Goal: Task Accomplishment & Management: Complete application form

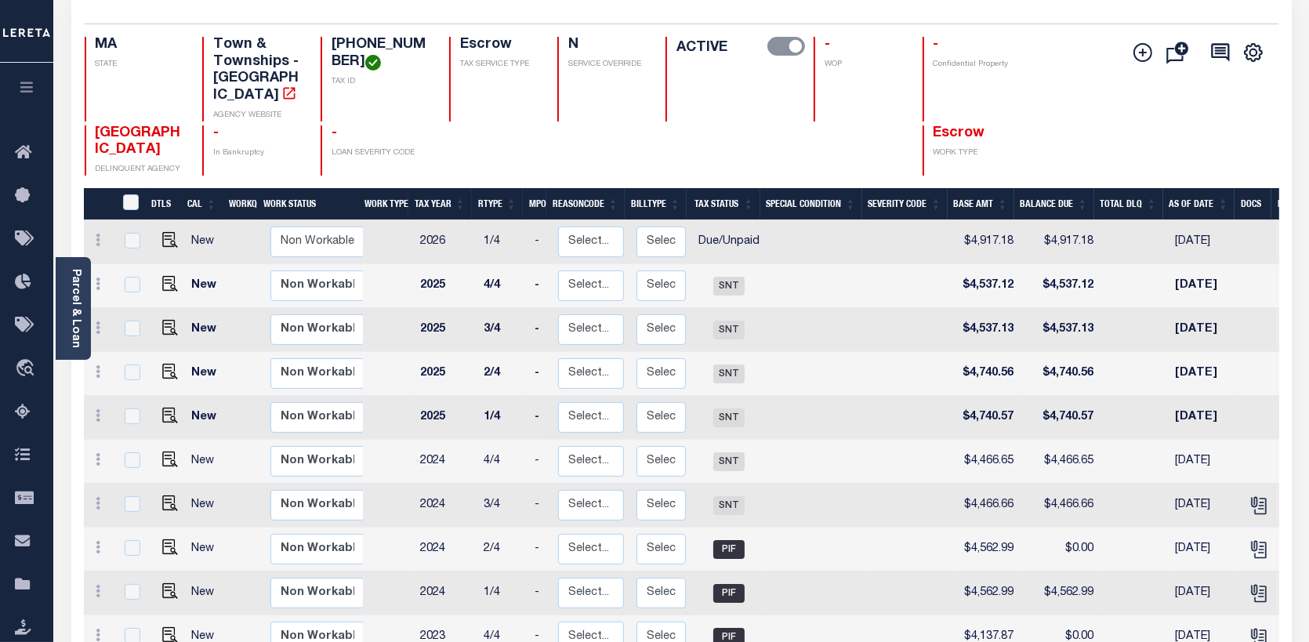
scroll to position [0, 272]
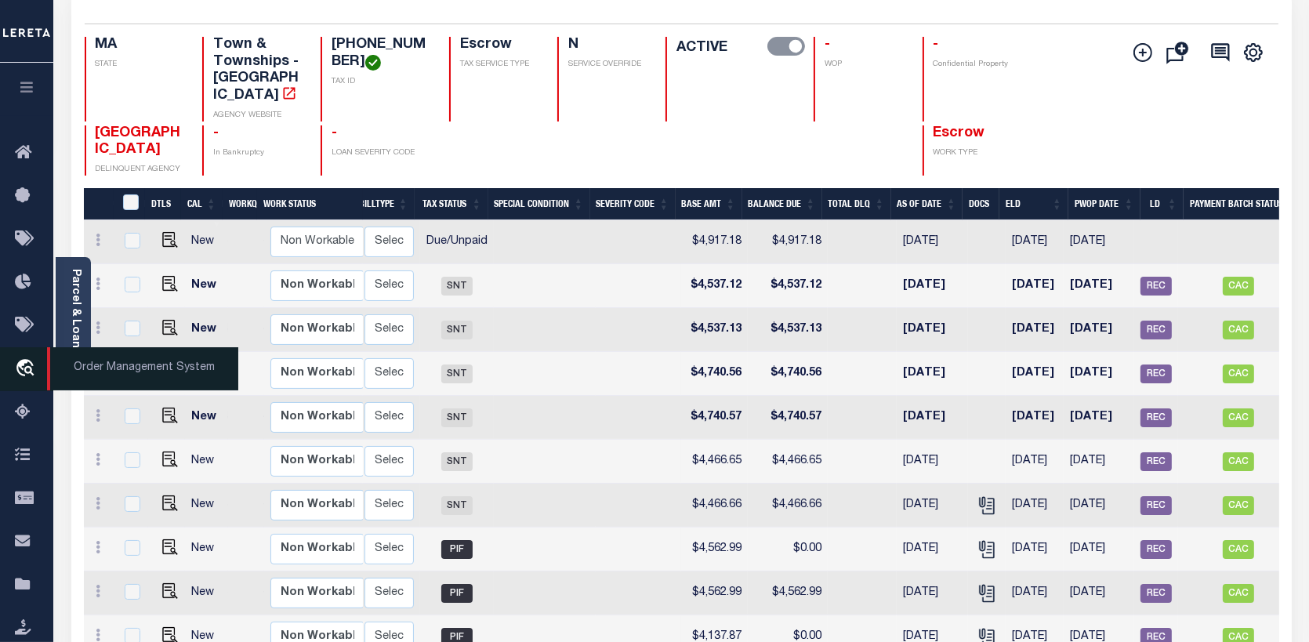
click at [26, 367] on icon "travel_explore" at bounding box center [27, 369] width 25 height 20
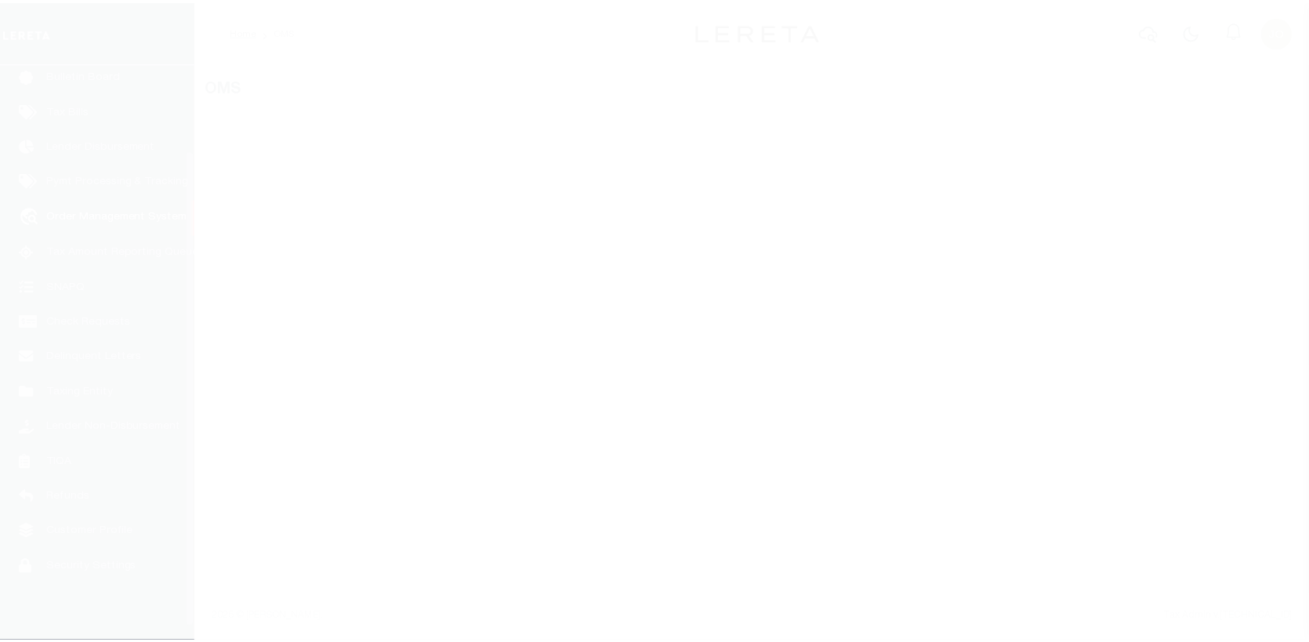
scroll to position [114, 0]
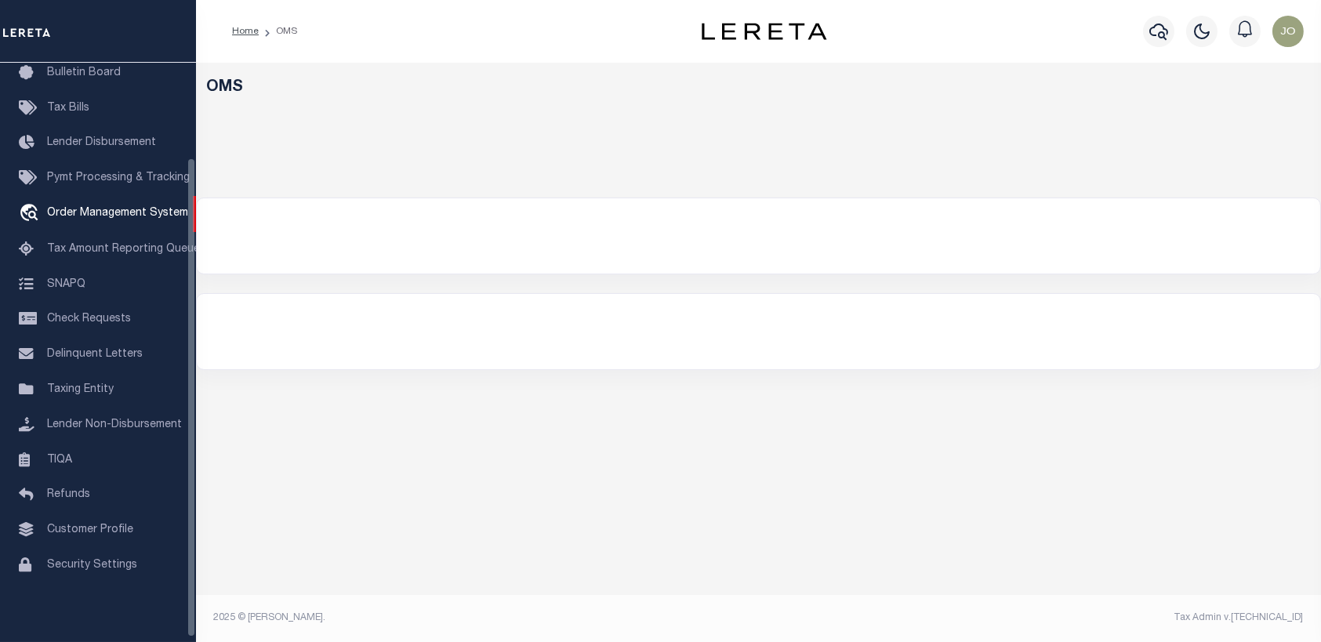
select select "200"
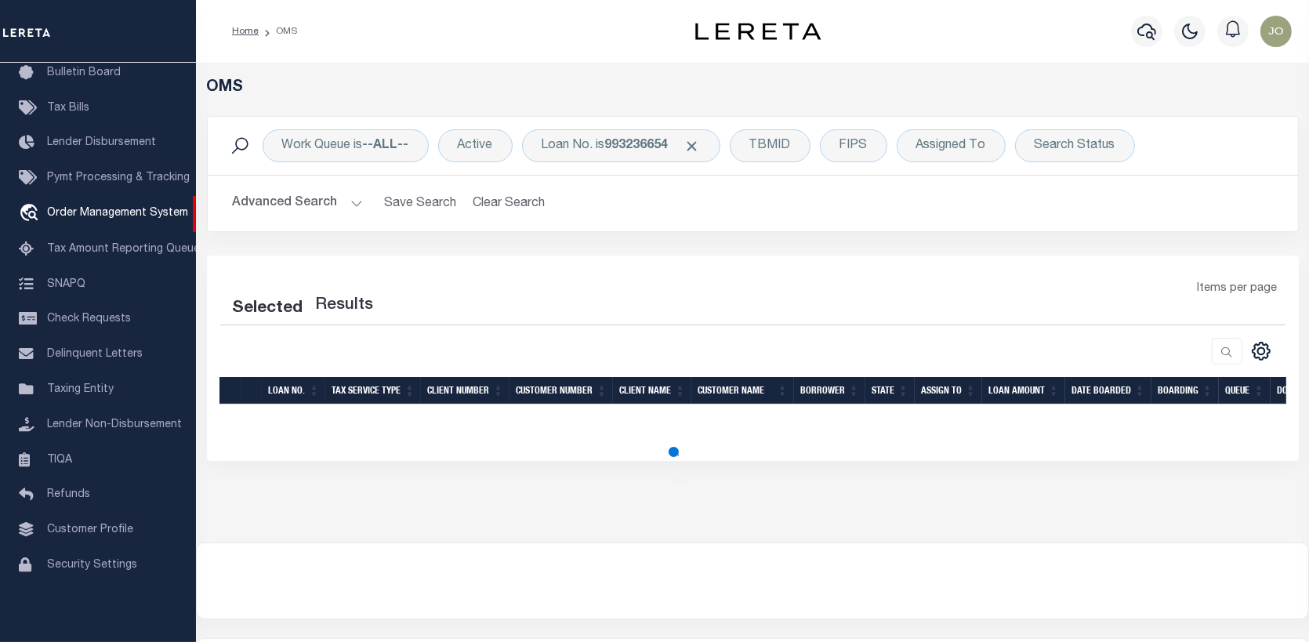
select select "200"
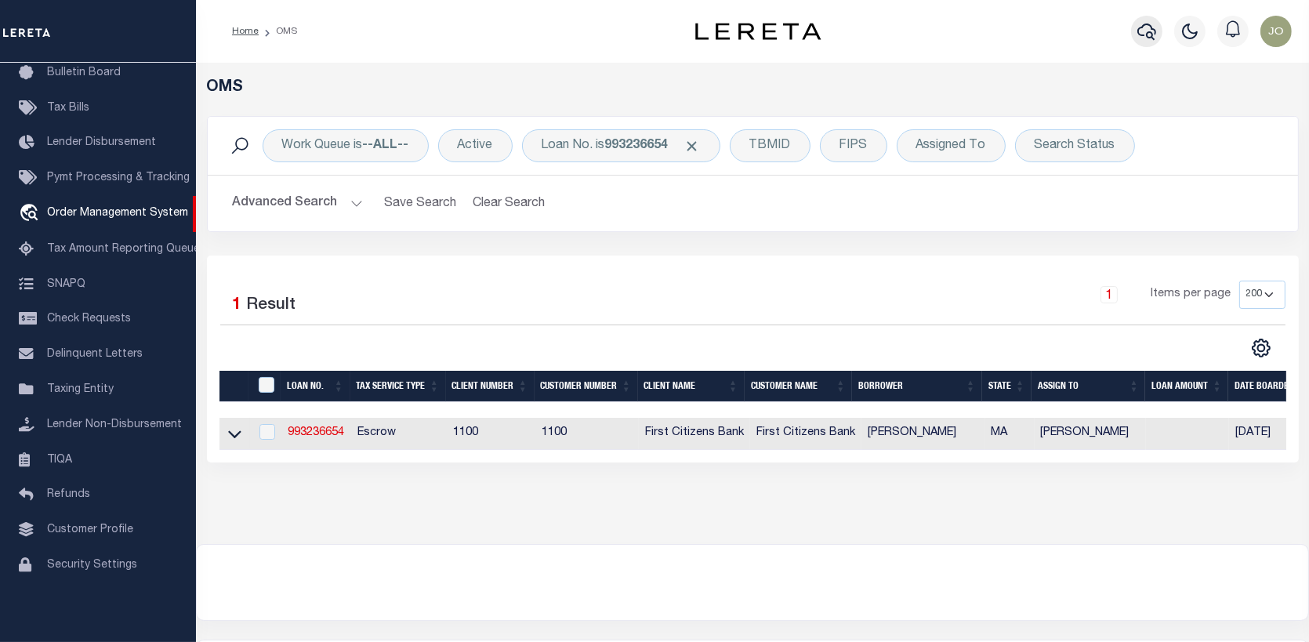
click at [1144, 31] on icon "button" at bounding box center [1147, 31] width 19 height 19
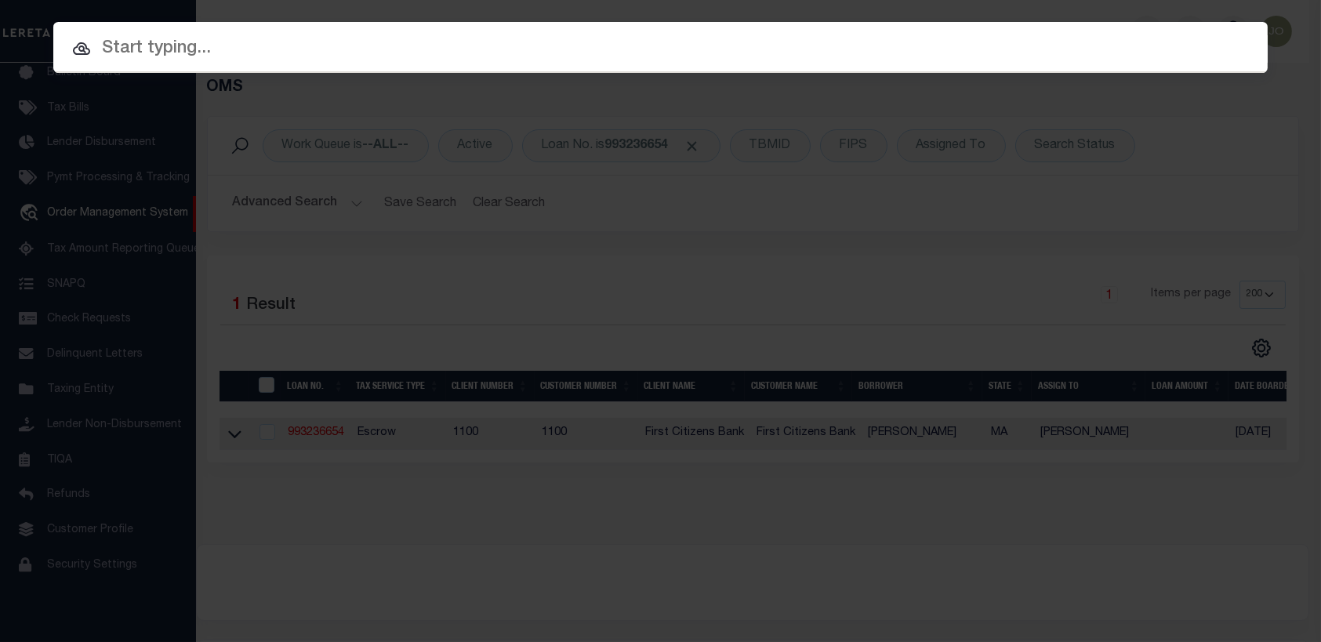
paste input "Cary ARD CGP, LLC"
type input "Cary ARD CGP, LLC"
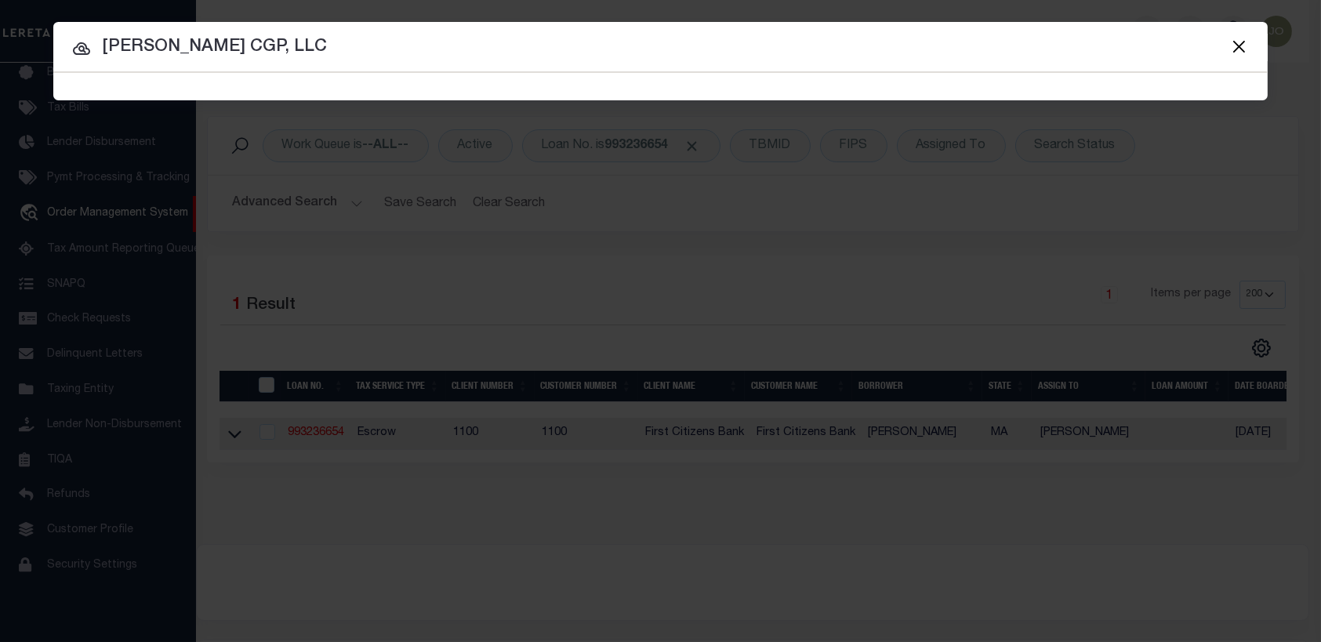
click at [1241, 38] on button "Close" at bounding box center [1239, 46] width 20 height 20
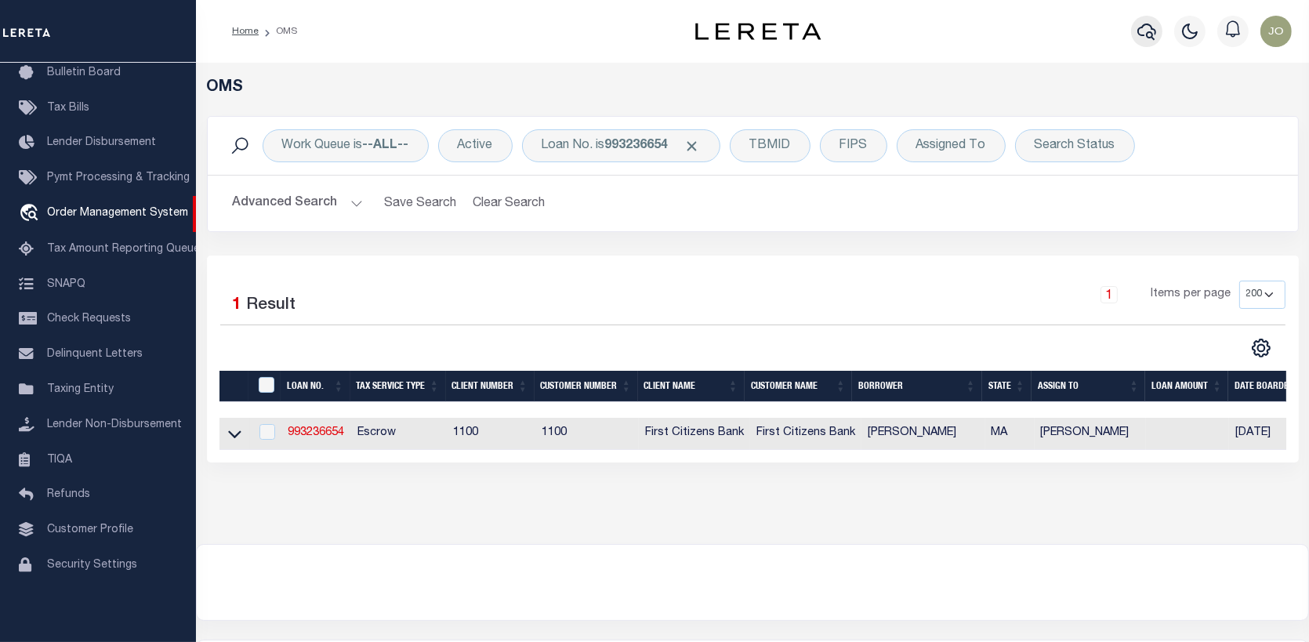
click at [1140, 27] on icon "button" at bounding box center [1147, 32] width 19 height 16
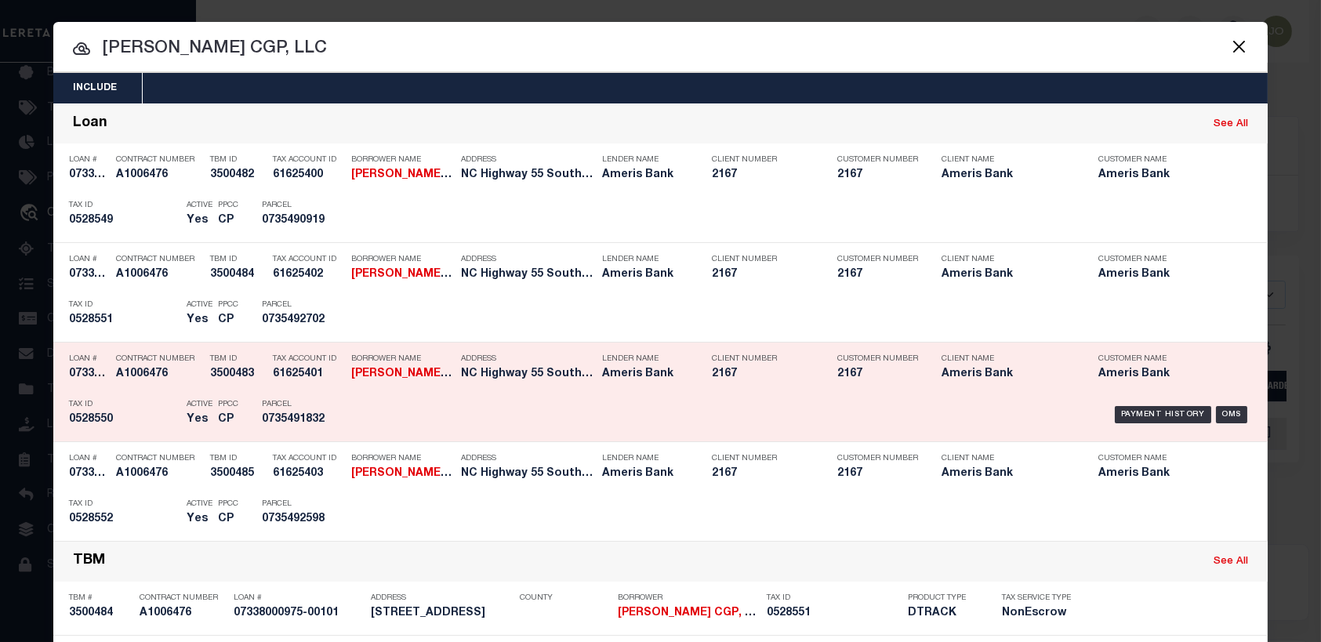
click at [117, 389] on div "Contract Number A1006476" at bounding box center [159, 369] width 86 height 45
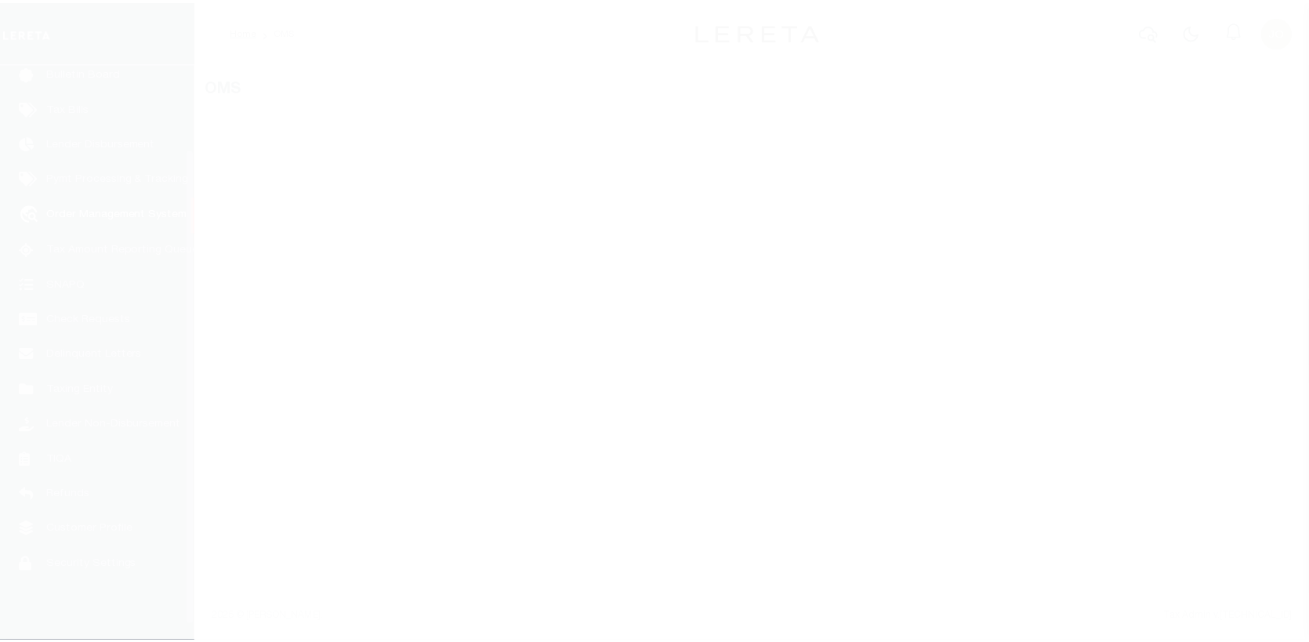
scroll to position [114, 0]
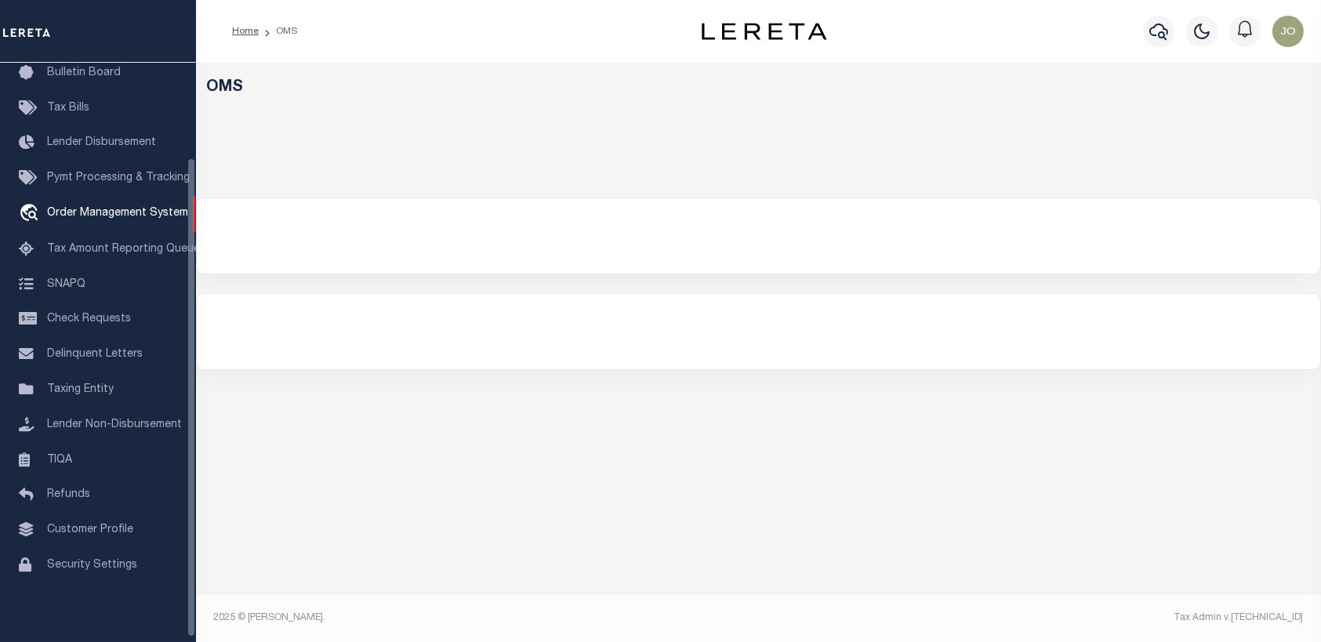
select select "200"
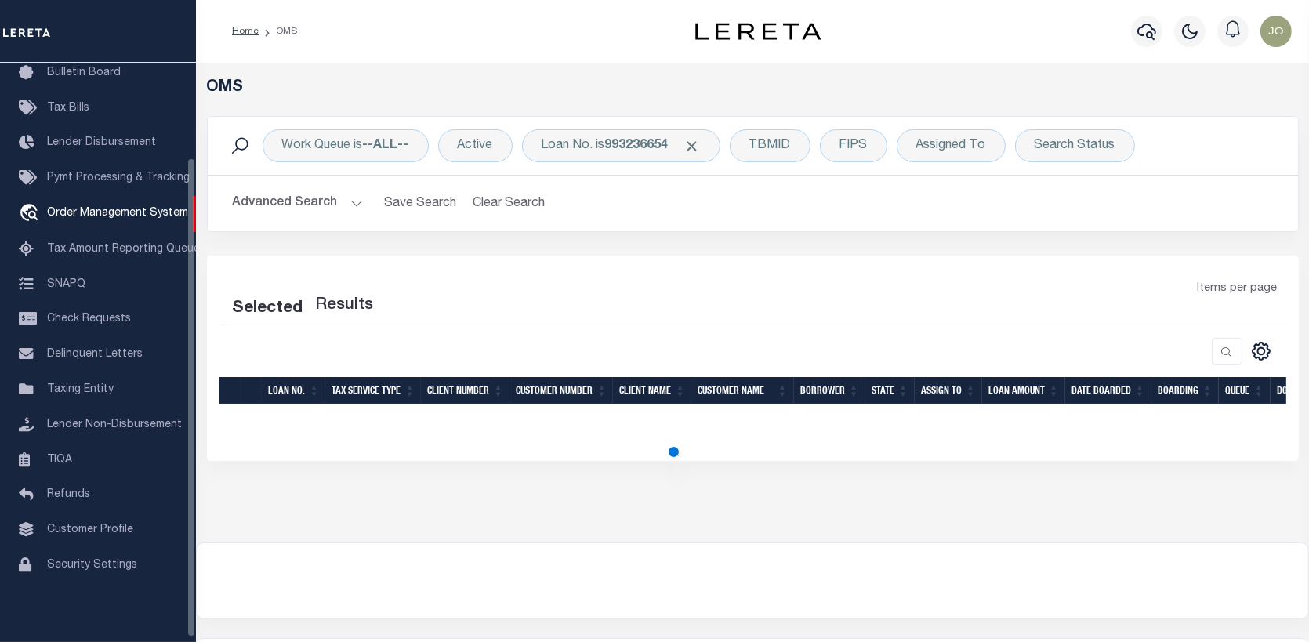
select select "200"
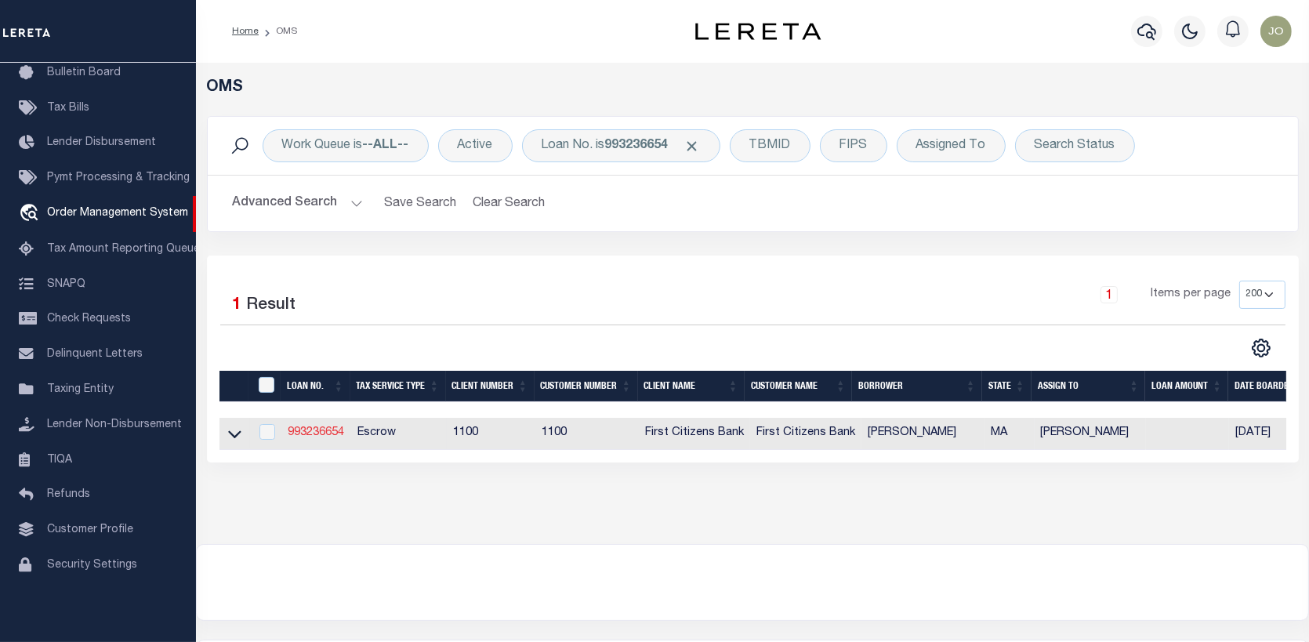
click at [315, 437] on link "993236654" at bounding box center [316, 432] width 56 height 11
type input "993236654"
type input "EDWARD M HUNDERT"
select select
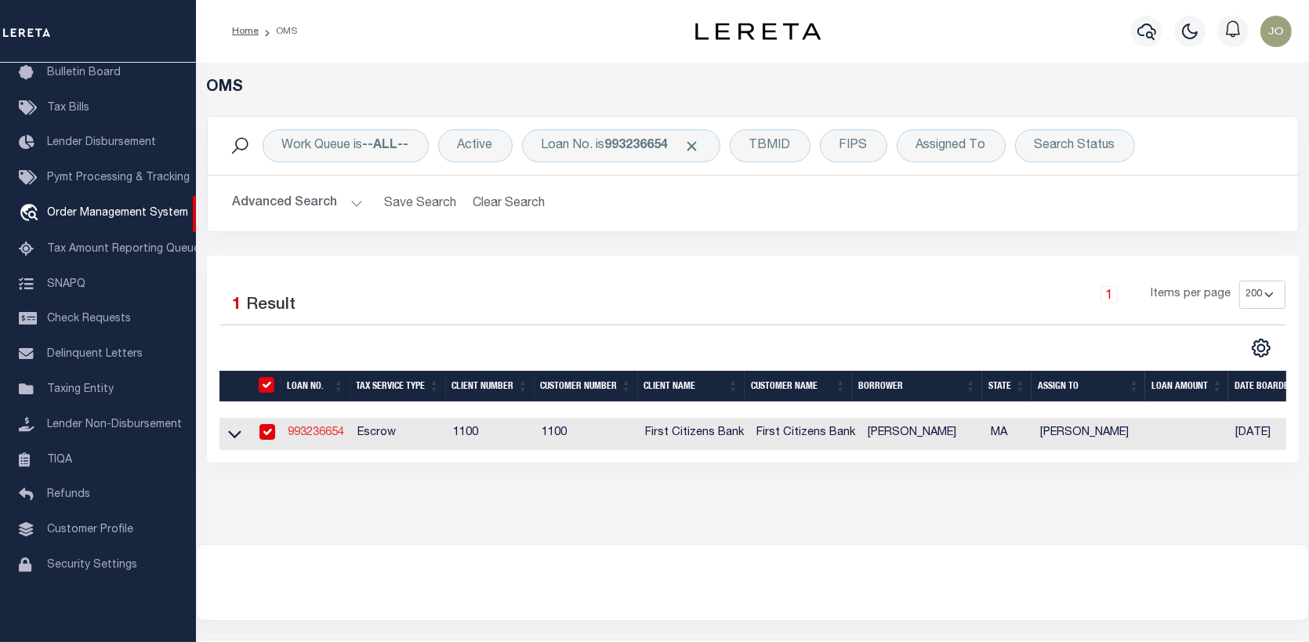
select select "10"
select select "Escrow"
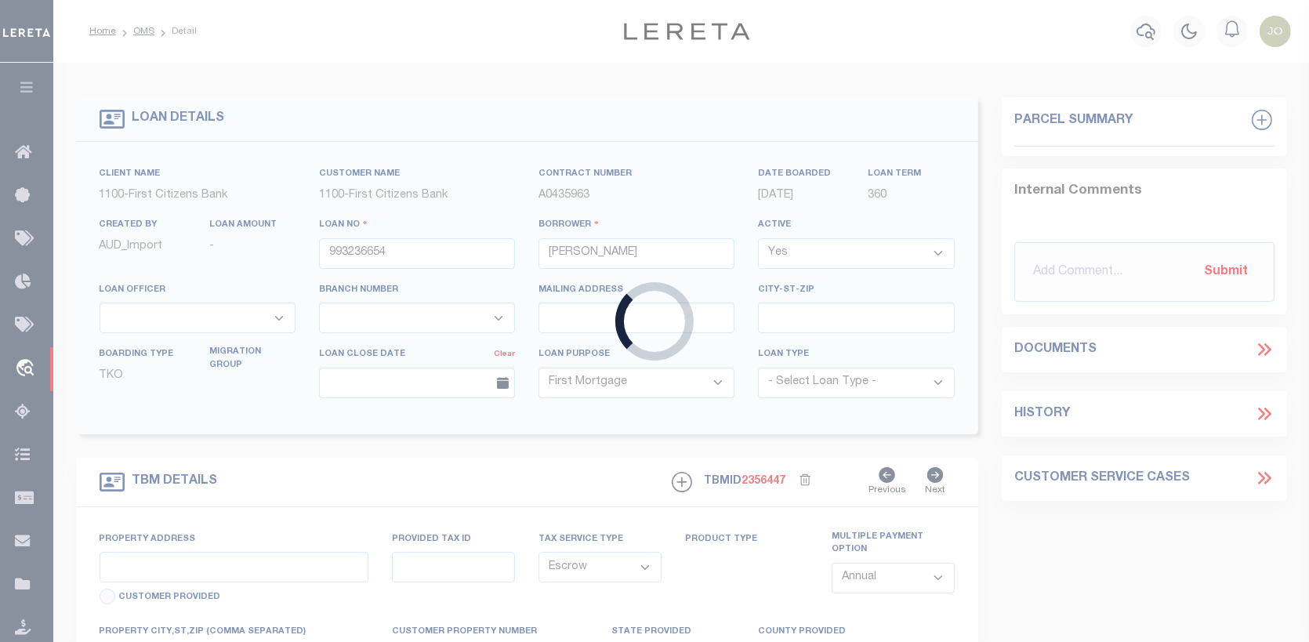
type input "115 SEWALL AVE #6"
select select
type input "BROOKLINE MA 02446"
type input "MA"
select select
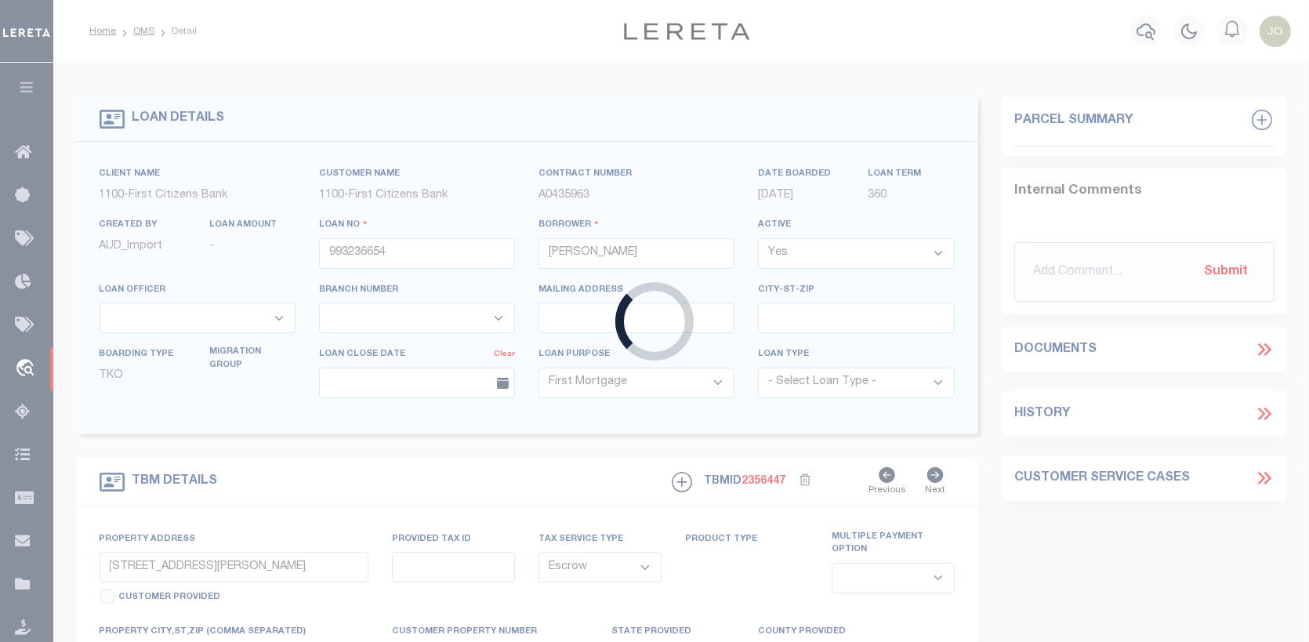
select select "92738"
select select "24368"
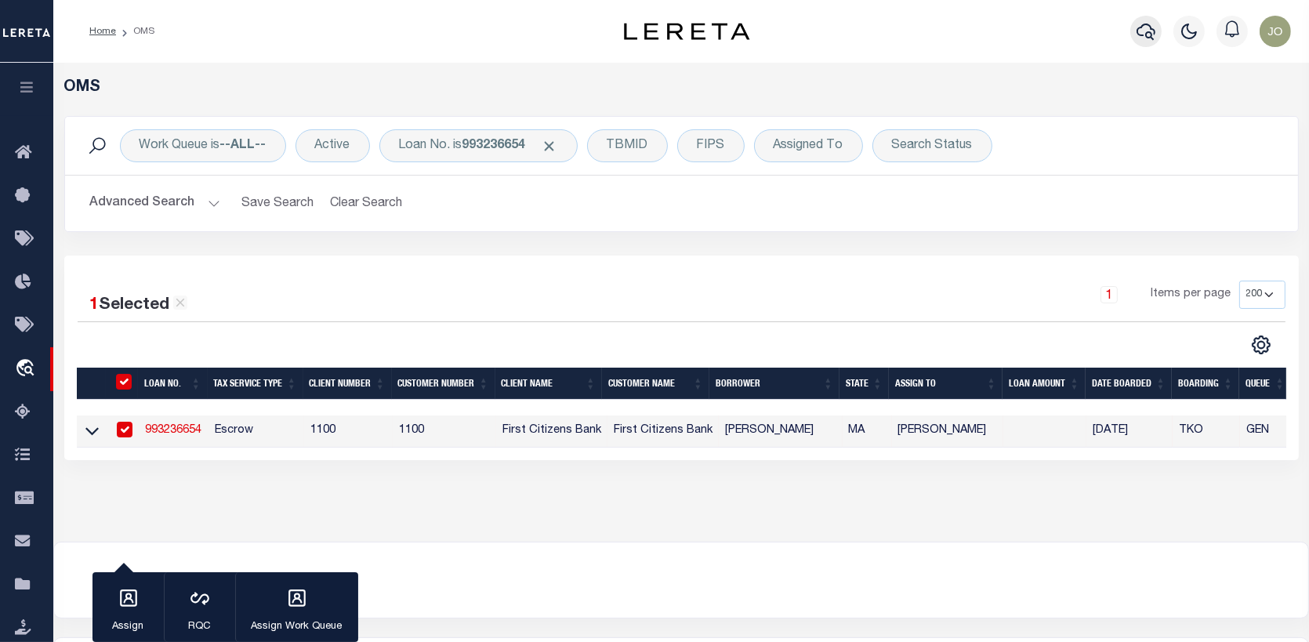
click at [1145, 34] on icon "button" at bounding box center [1146, 31] width 19 height 19
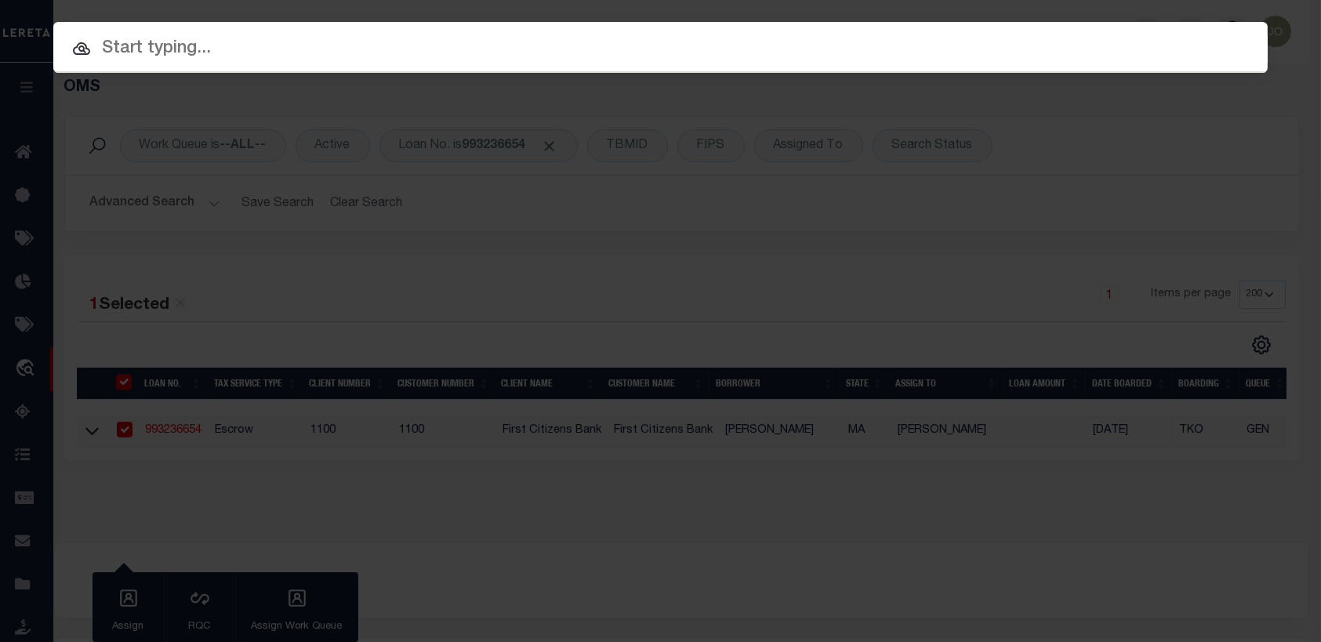
paste input "Cary ARD CGP, LLC"
type input "Cary ARD CGP, LLC"
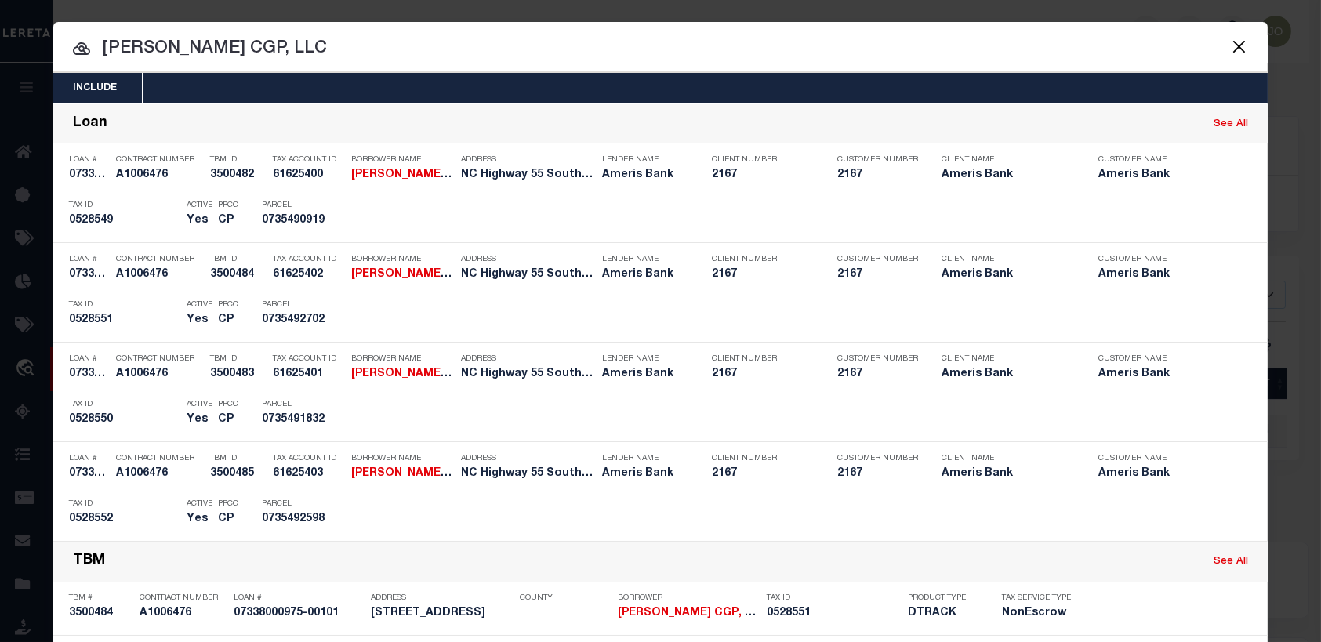
click at [1232, 38] on button "Close" at bounding box center [1239, 46] width 20 height 20
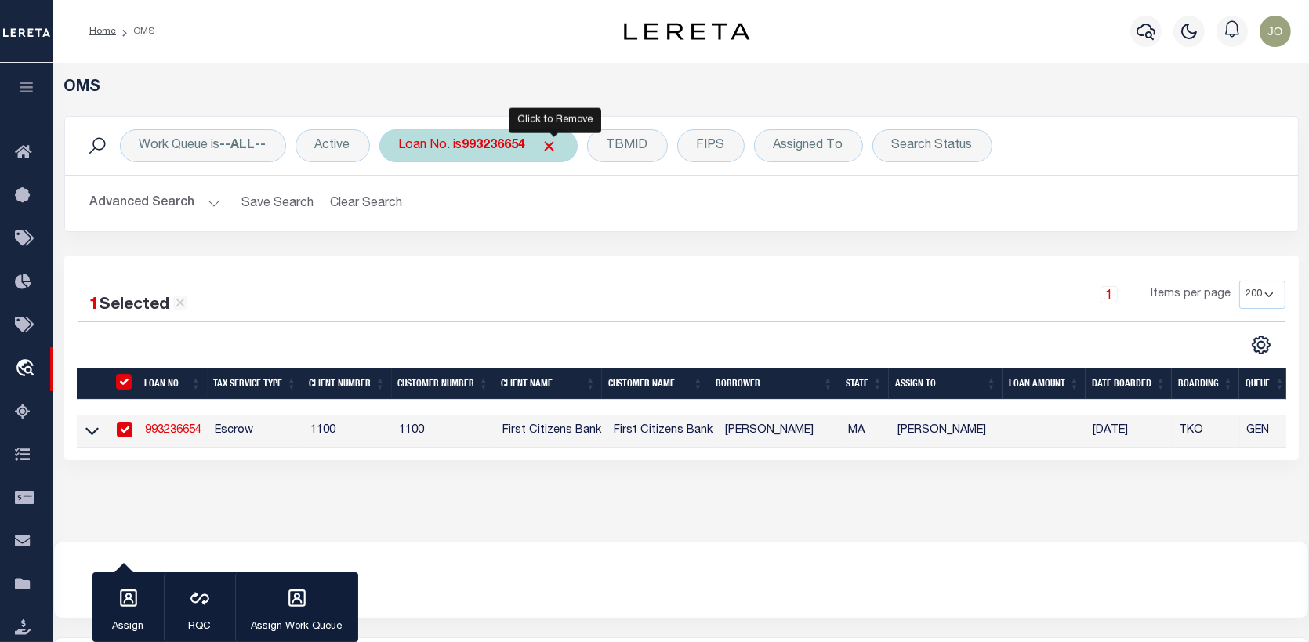
click at [553, 143] on span "Click to Remove" at bounding box center [550, 146] width 16 height 16
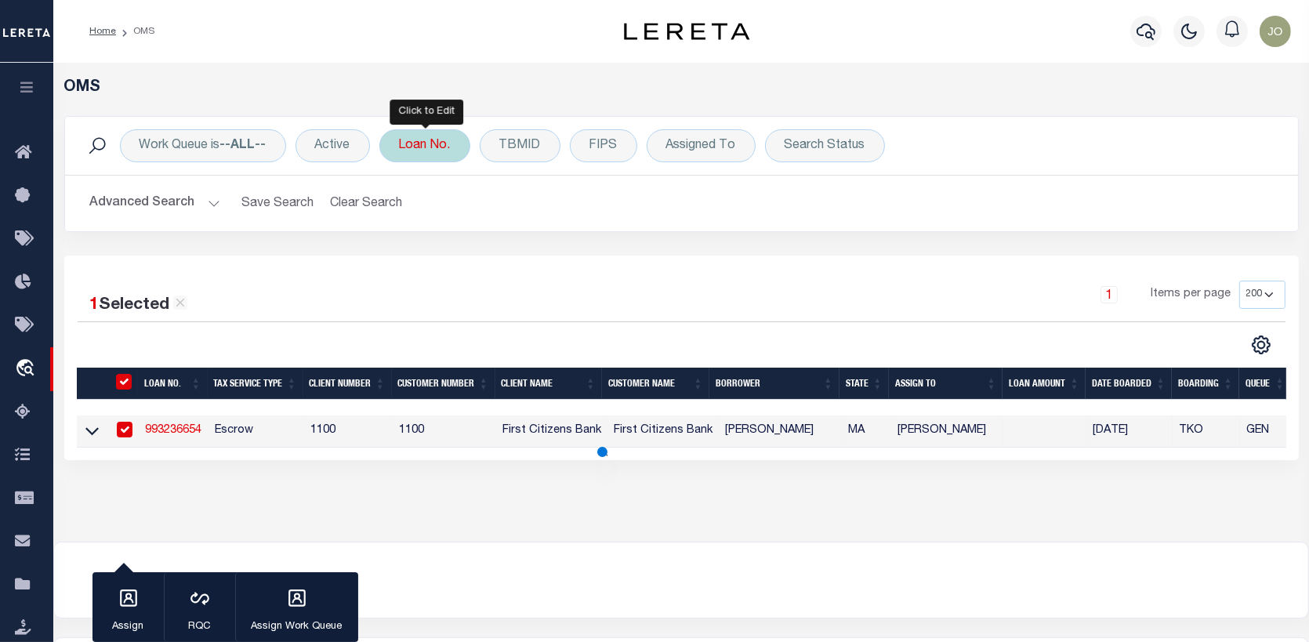
click at [426, 143] on div "Loan No." at bounding box center [424, 145] width 91 height 33
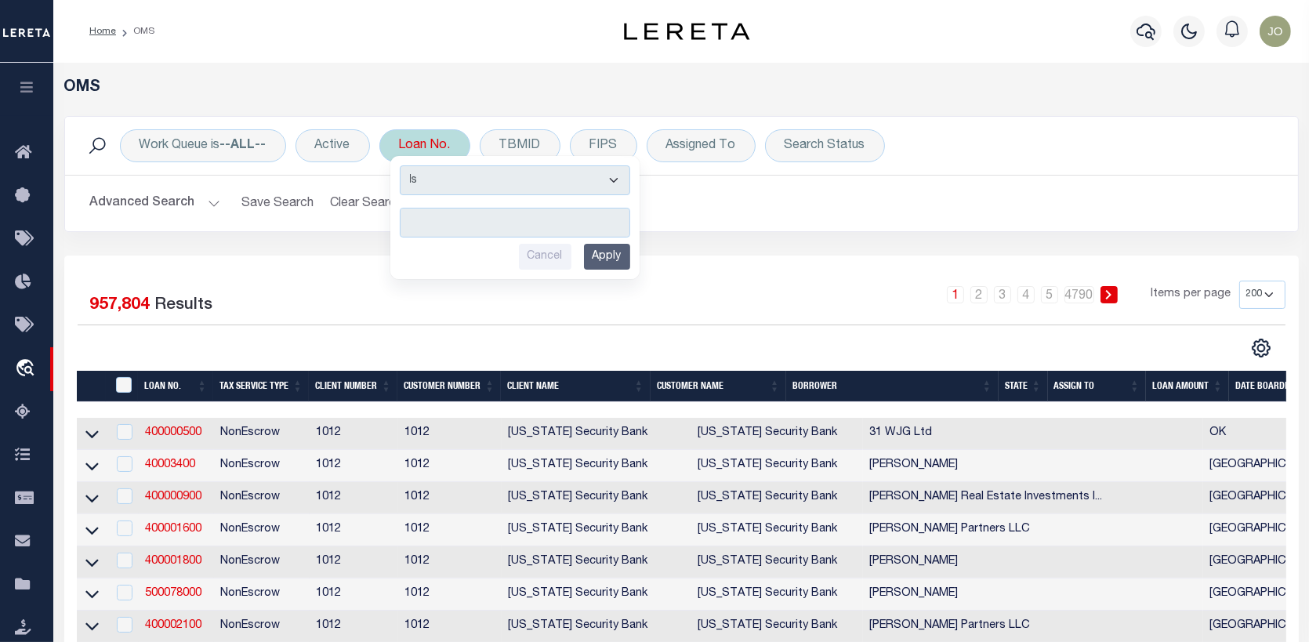
click at [414, 217] on input "text" at bounding box center [515, 223] width 230 height 30
type input "07338000975-00101"
click at [610, 252] on input "Apply" at bounding box center [607, 257] width 46 height 26
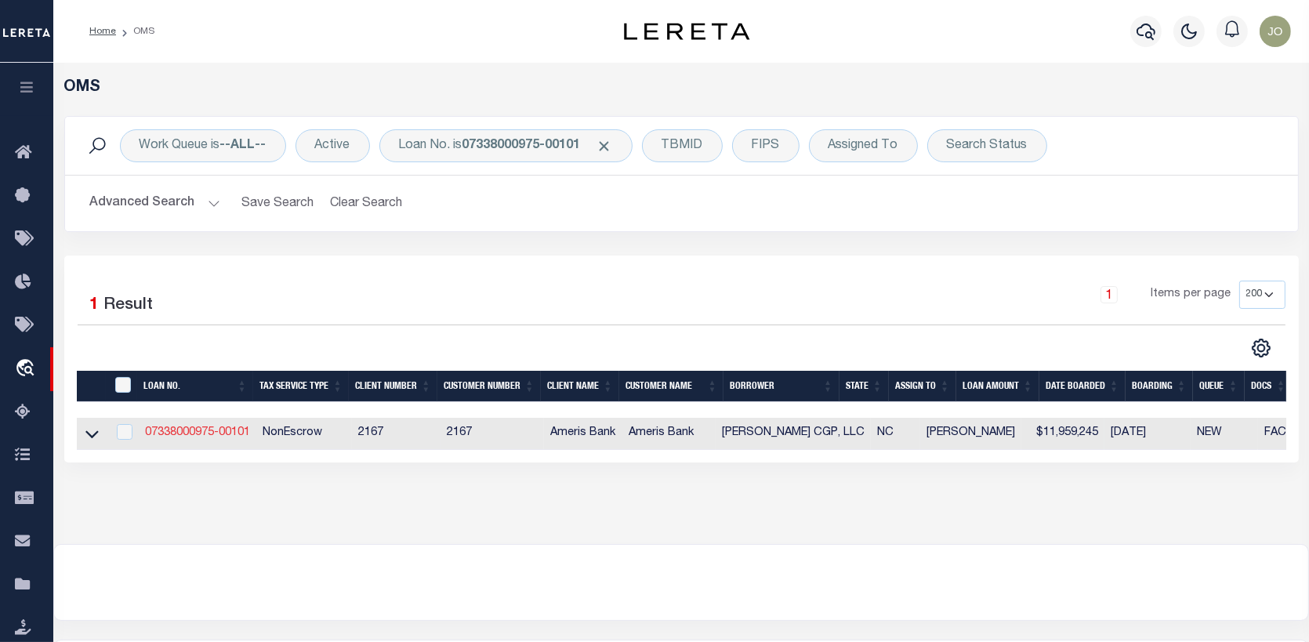
click at [187, 430] on link "07338000975-00101" at bounding box center [197, 432] width 105 height 11
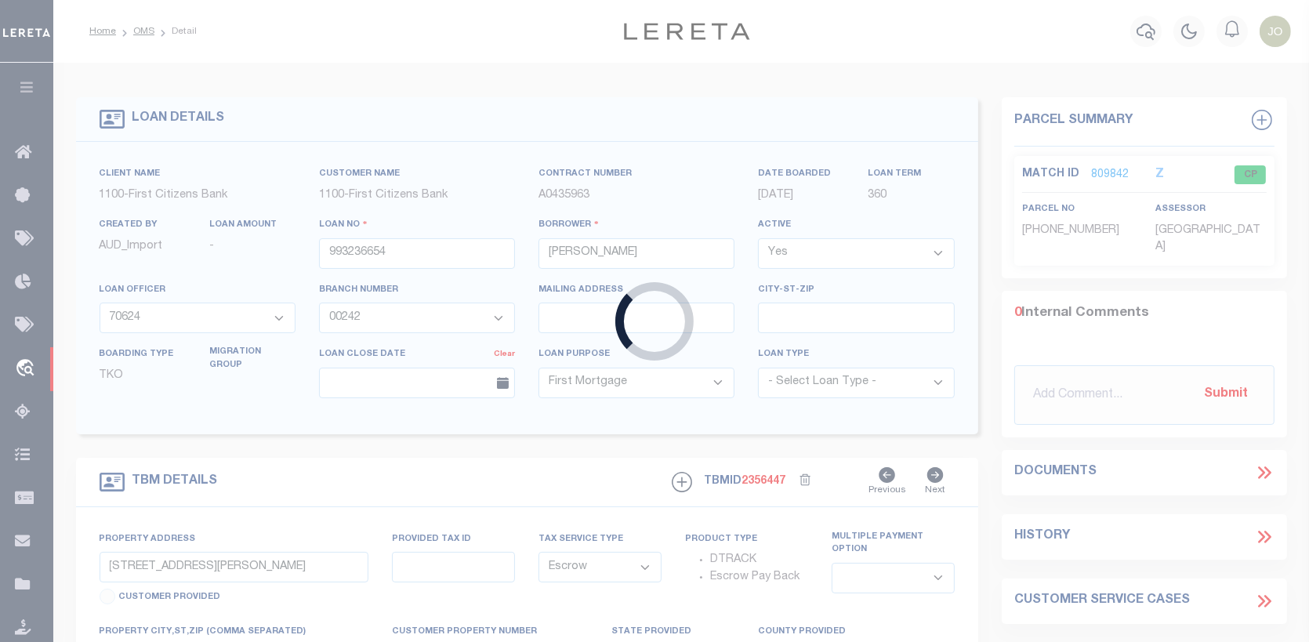
type input "07338000975-00101"
type input "Cary ARD CGP, LLC"
select select
type input "07/24/2025"
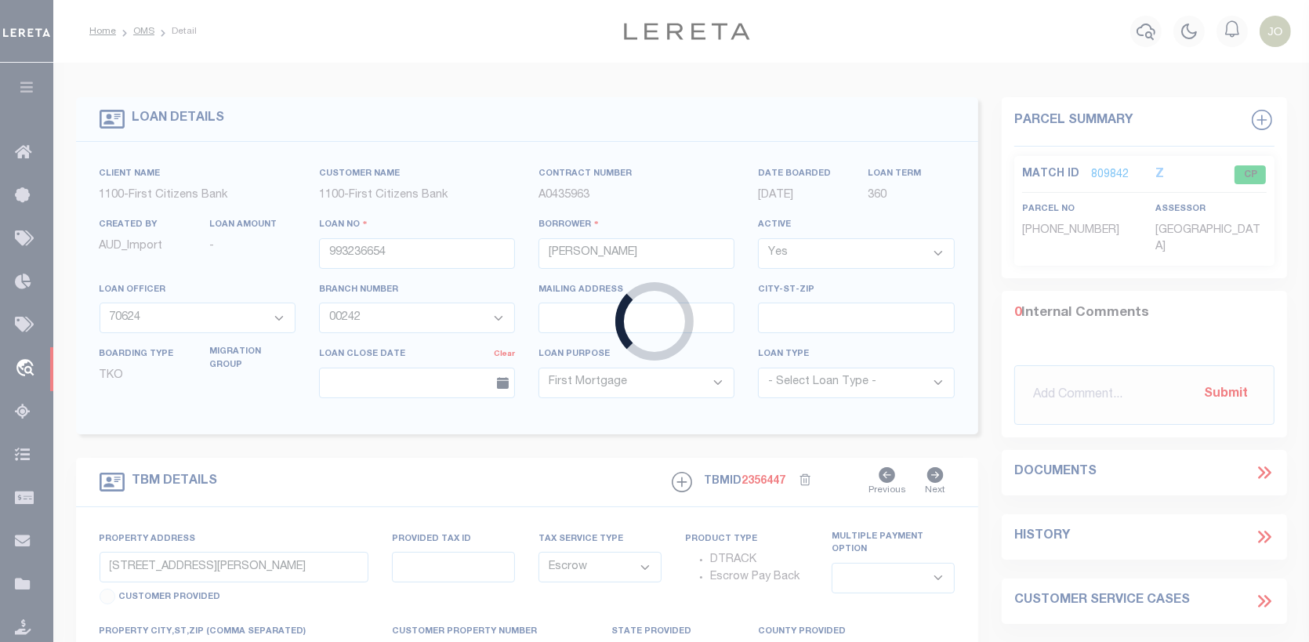
select select "20"
select select "NonEscrow"
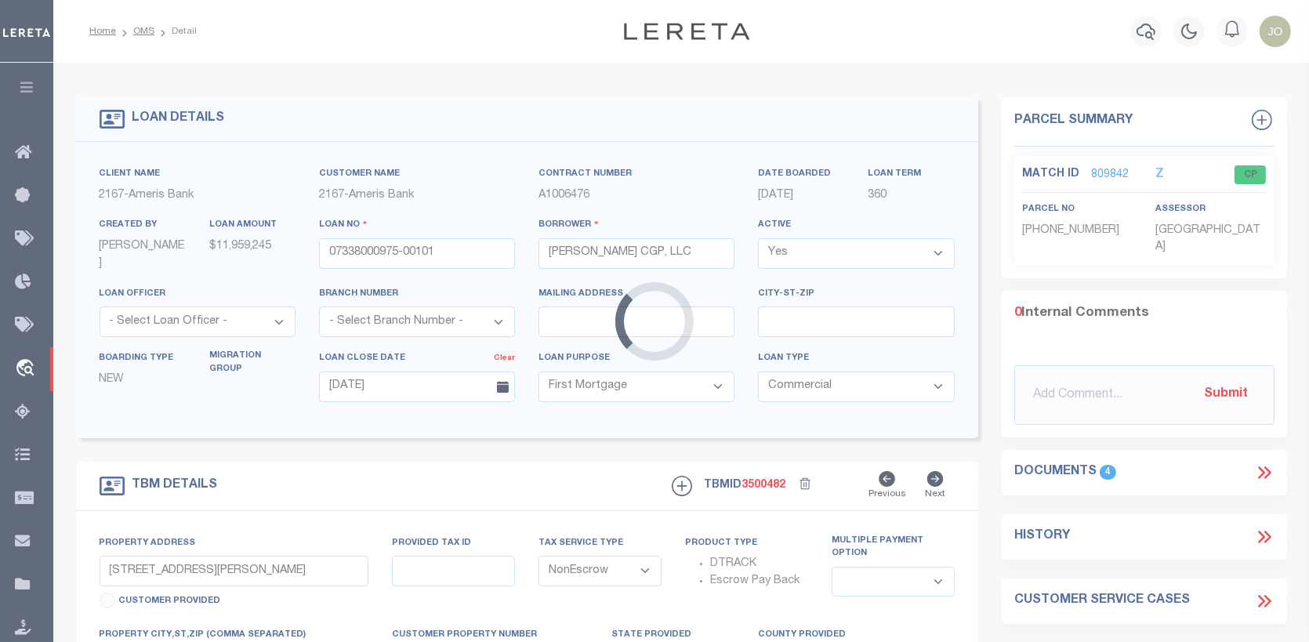
select select "11741"
type input "NC Highway 55 South at Interstate 540"
type input "0735490919"
select select
type input "Cary NC 27519"
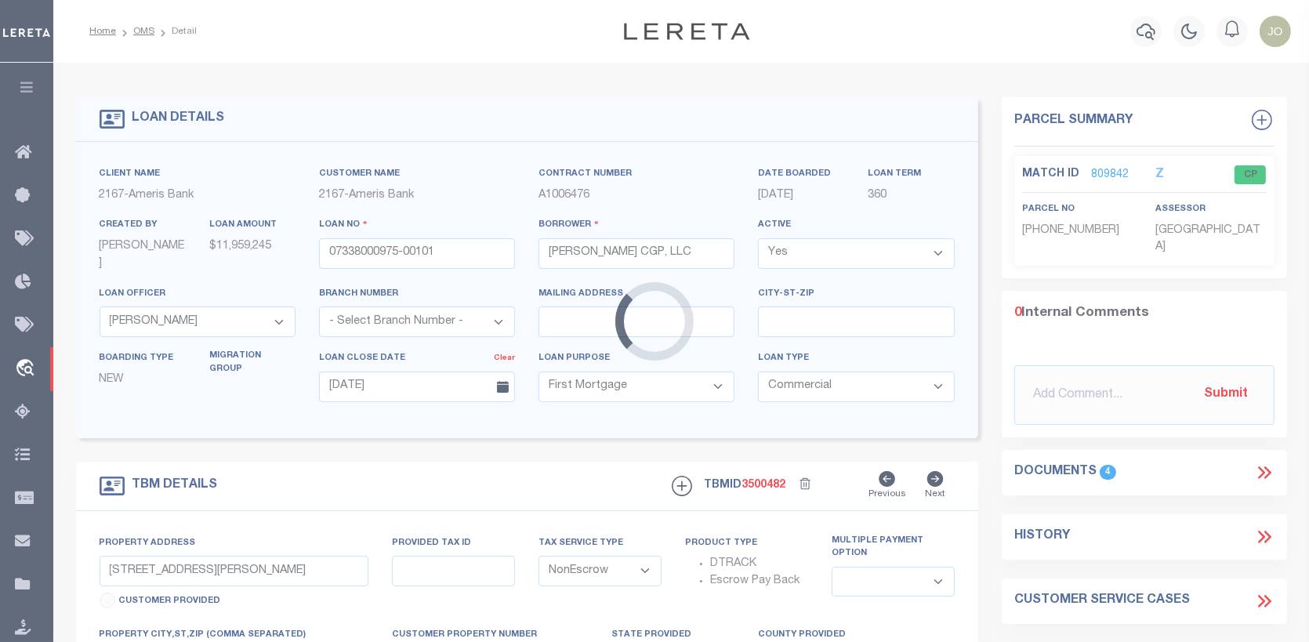
type input "NC"
type textarea "See Exhibit A"
select select "25678"
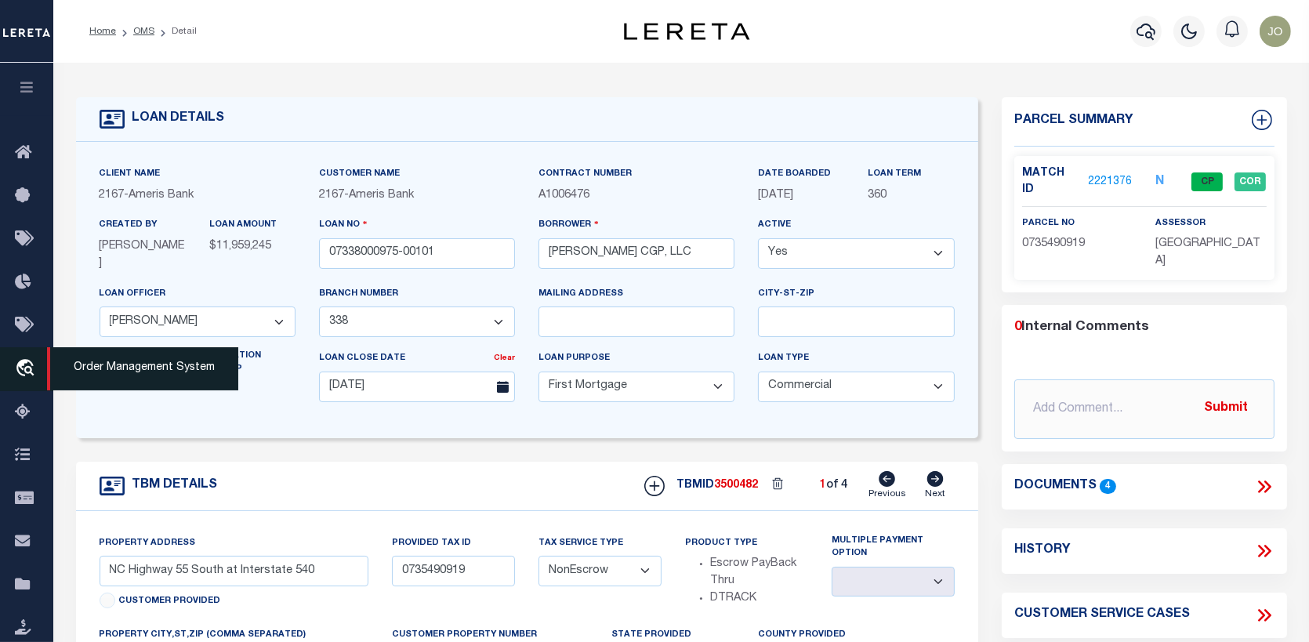
click at [24, 365] on icon "travel_explore" at bounding box center [27, 369] width 25 height 20
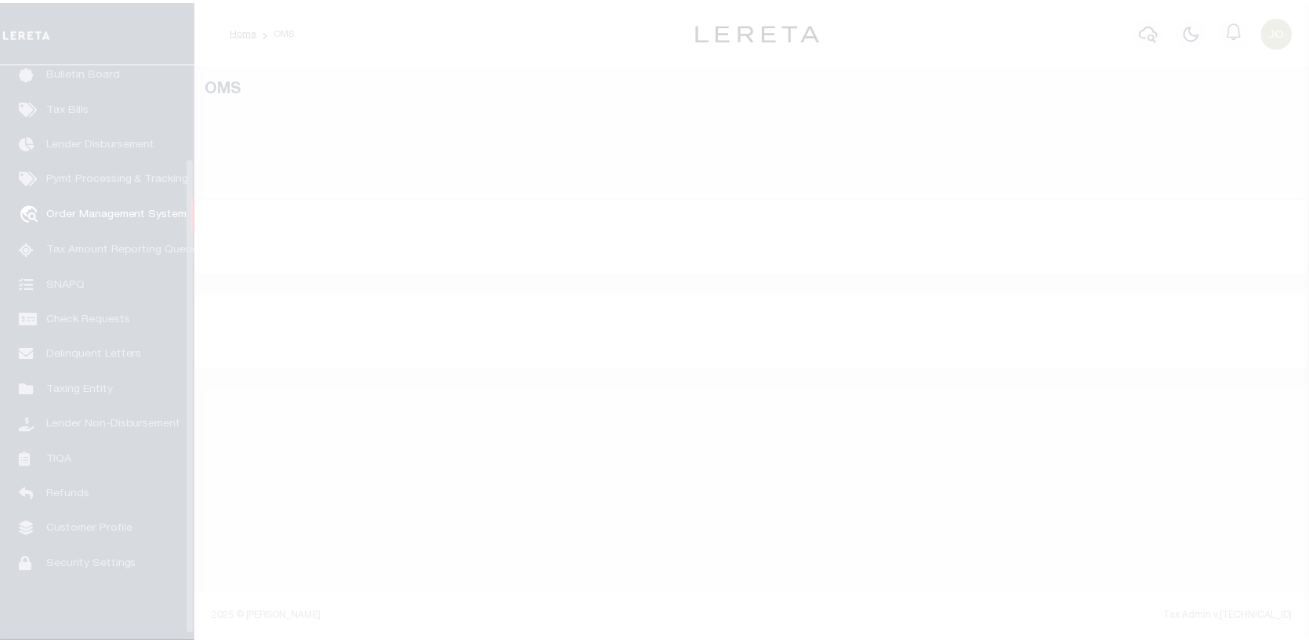
scroll to position [114, 0]
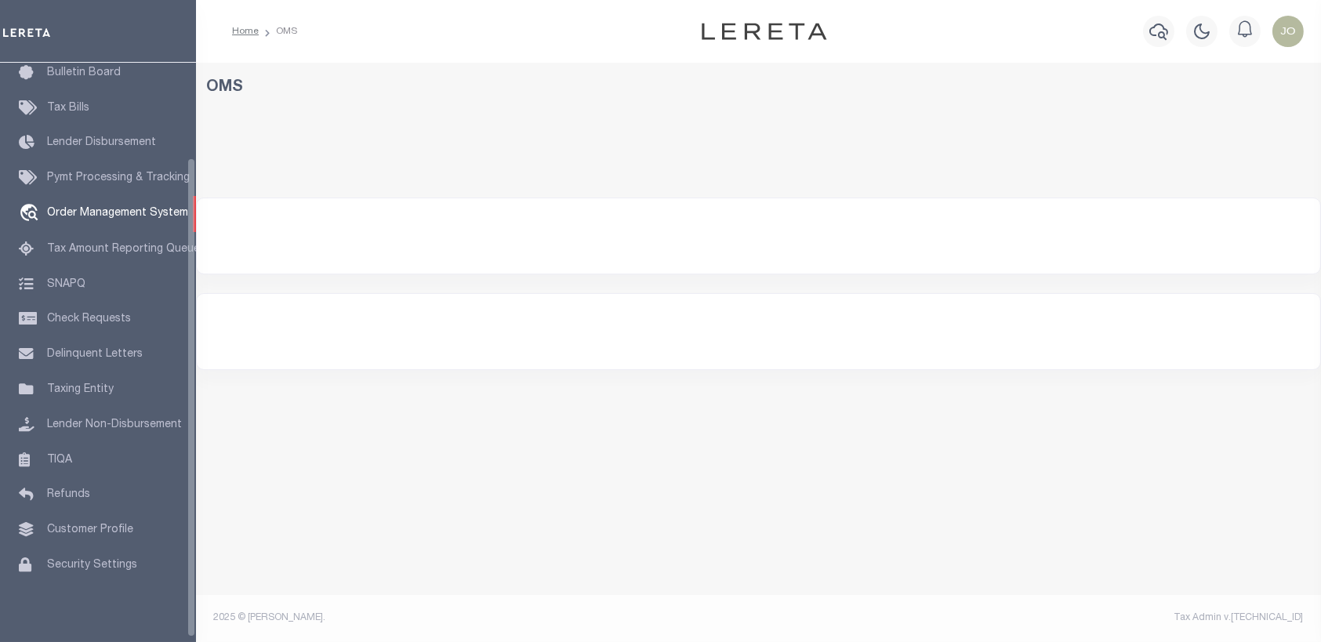
select select "200"
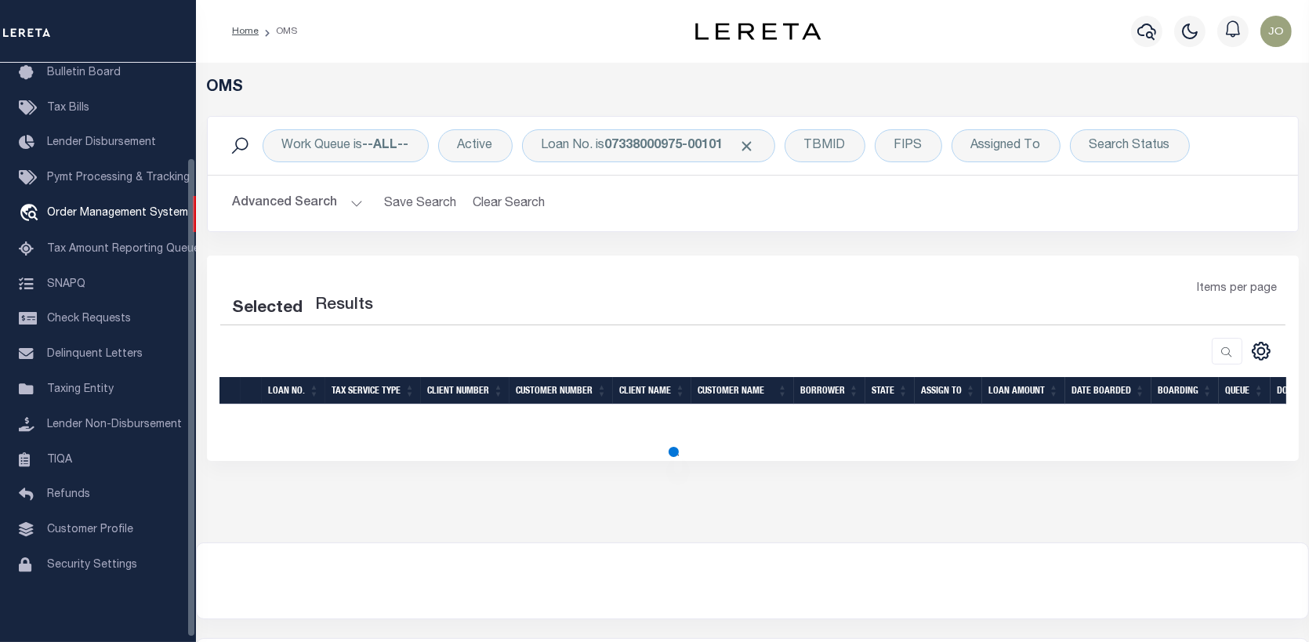
select select "200"
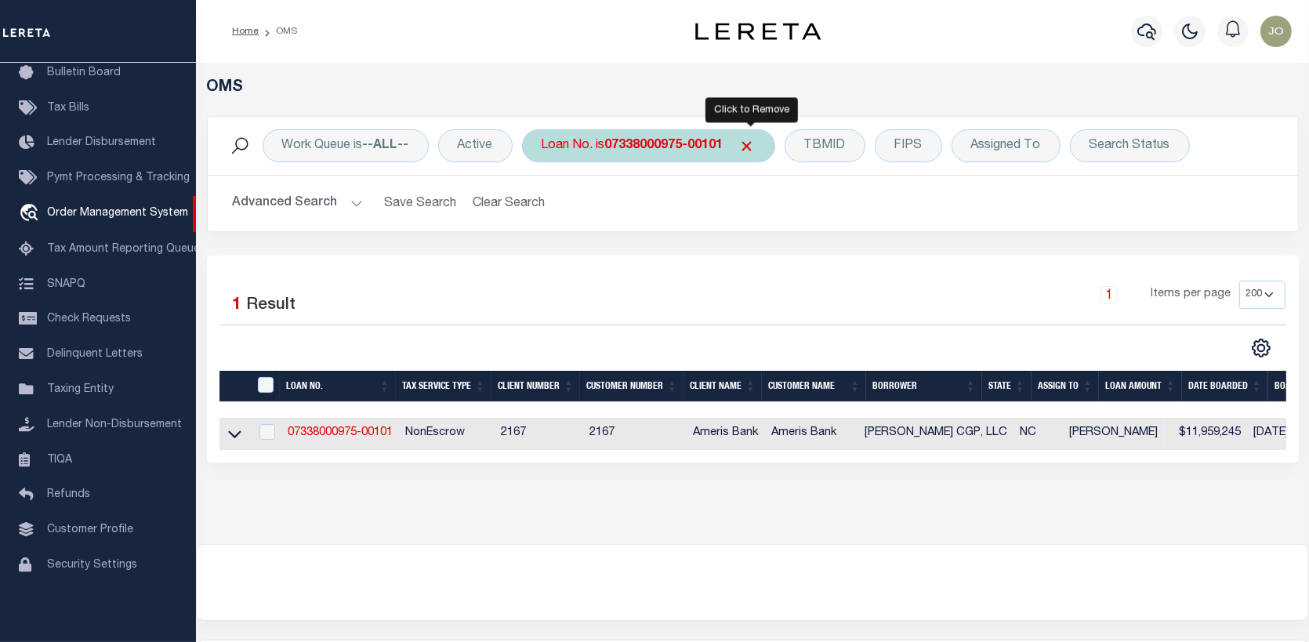
click at [752, 143] on span "Click to Remove" at bounding box center [747, 146] width 16 height 16
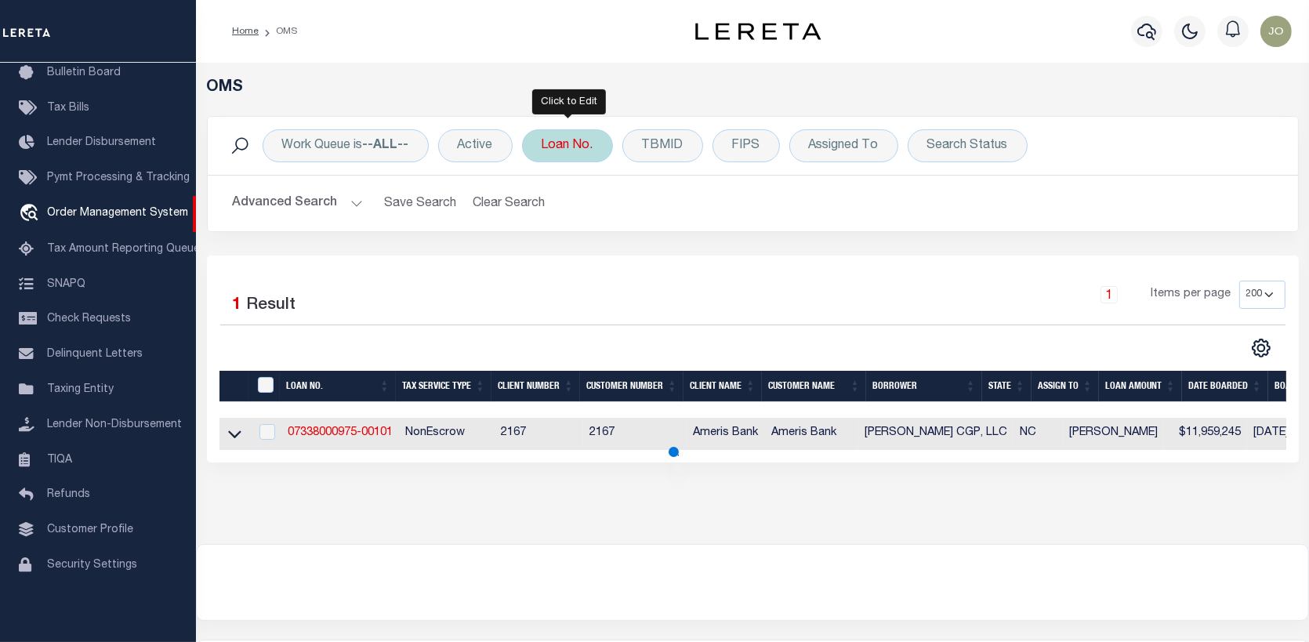
click at [570, 147] on div "Loan No." at bounding box center [567, 145] width 91 height 33
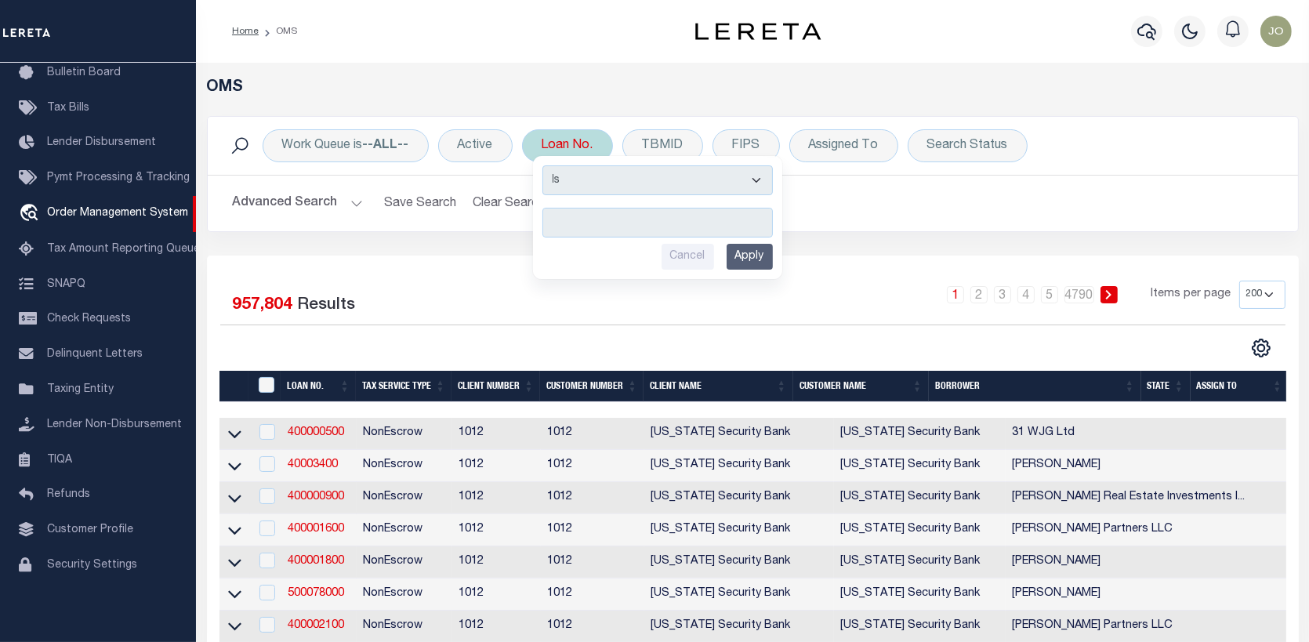
click at [561, 217] on input "text" at bounding box center [658, 223] width 230 height 30
type input "116473"
click at [753, 247] on input "Apply" at bounding box center [750, 257] width 46 height 26
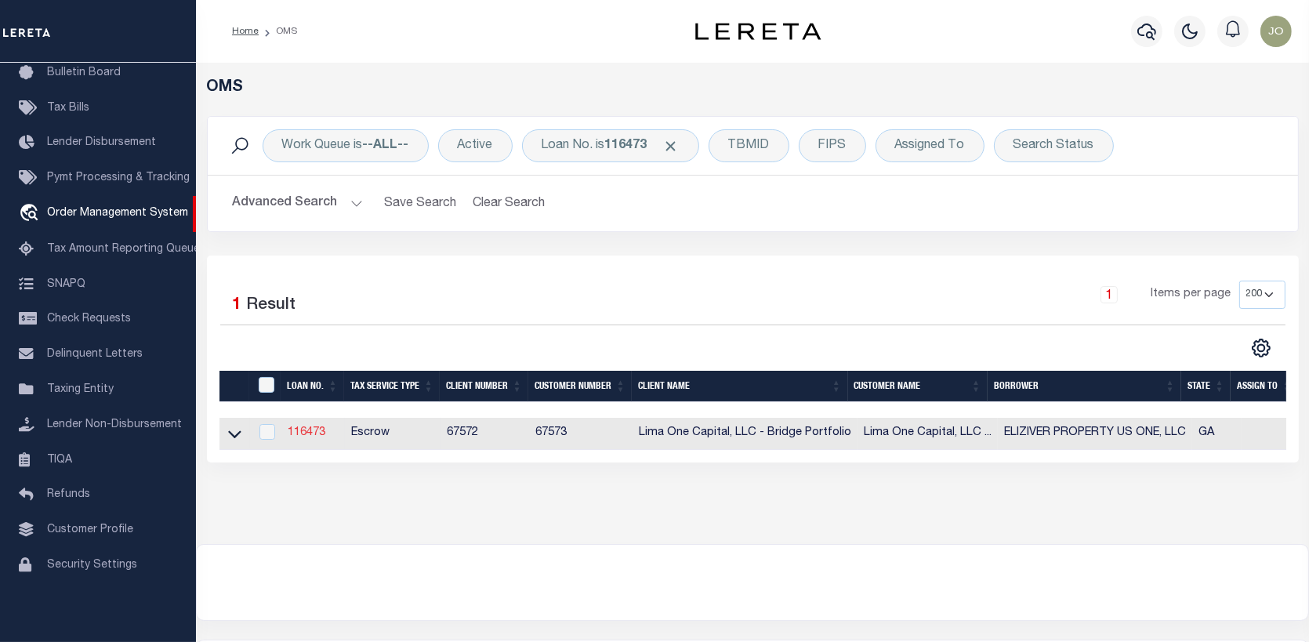
click at [303, 434] on link "116473" at bounding box center [307, 432] width 38 height 11
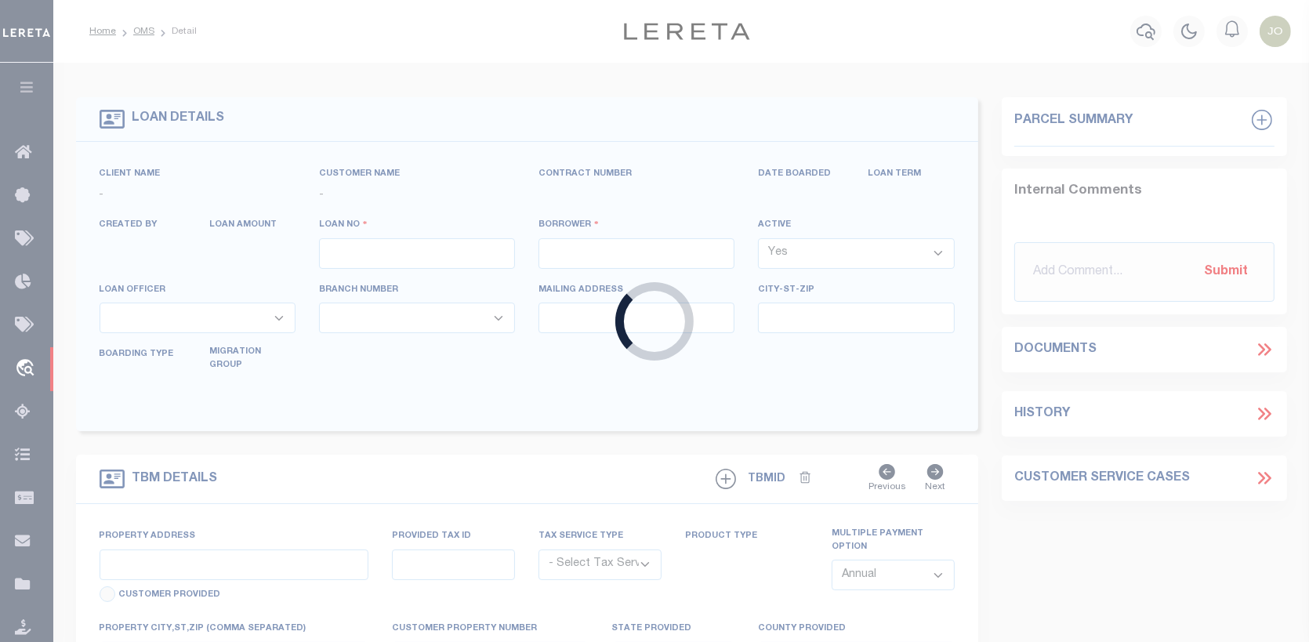
type input "116473"
type input "ELIZIVER PROPERTY US ONE, LLC"
select select
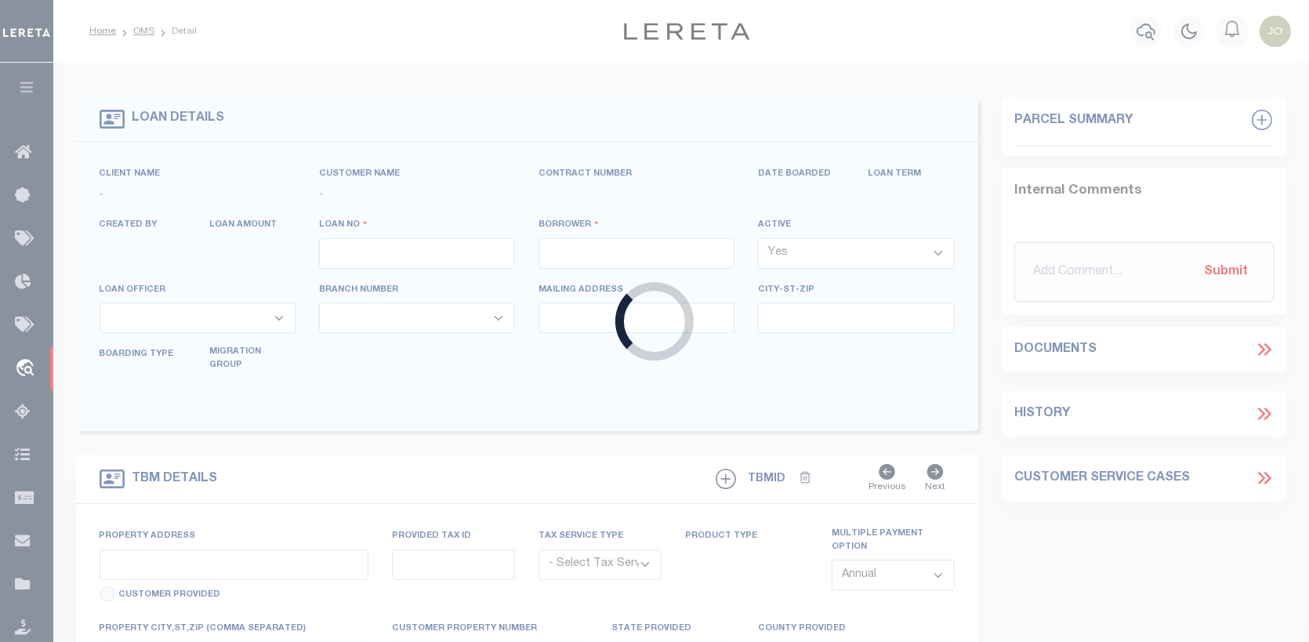
select select
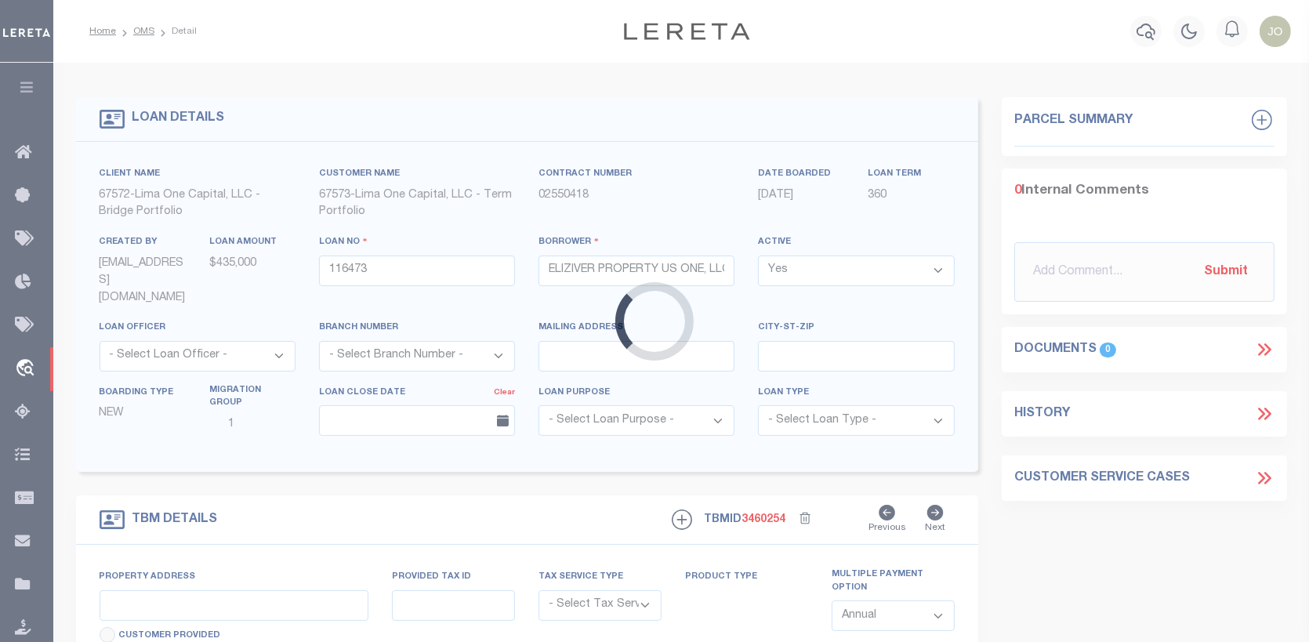
type input "[STREET_ADDRESS][PERSON_NAME]"
radio input "true"
select select "Escrow"
select select
type input "HAMPTON GA 30228"
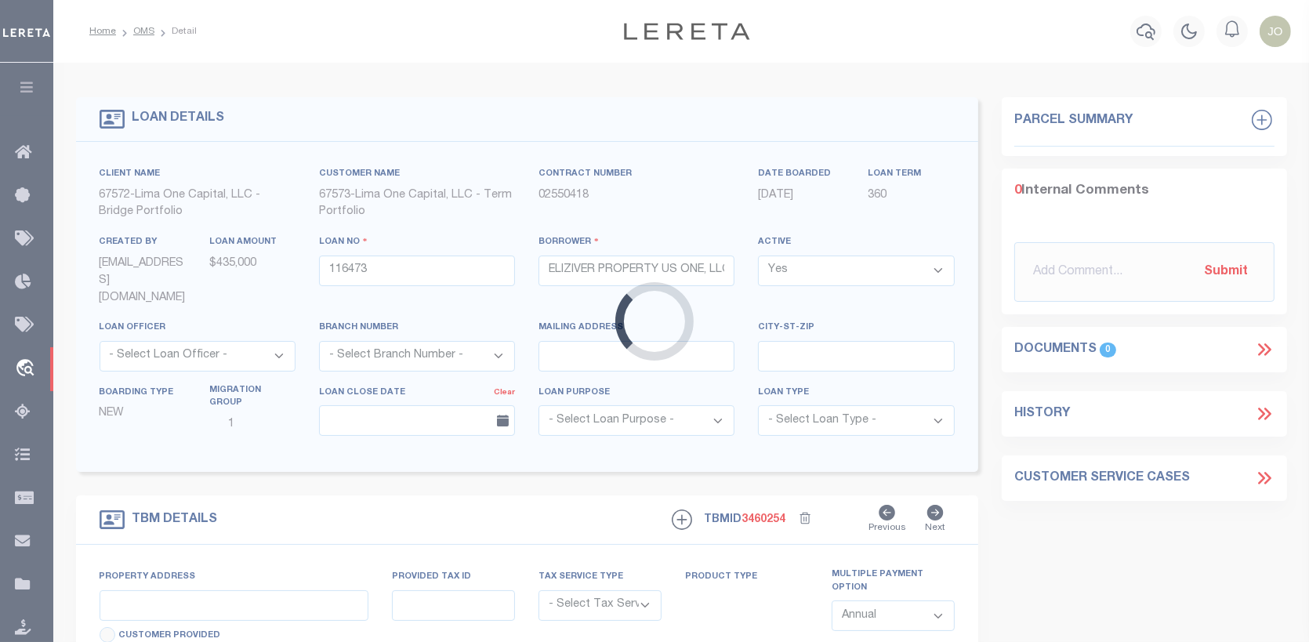
type input "116473-1"
type input "GA"
type textarea "COLLECTOR: ENTITY: PARCEL: 60132"
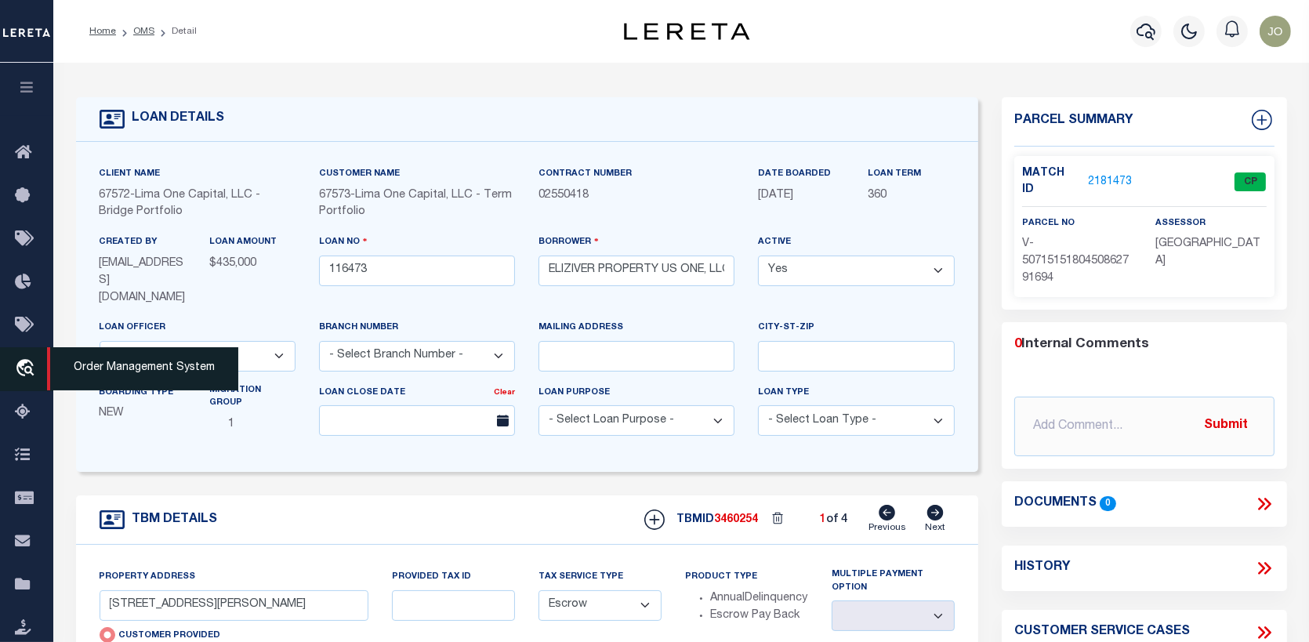
click at [24, 367] on icon "travel_explore" at bounding box center [27, 369] width 25 height 20
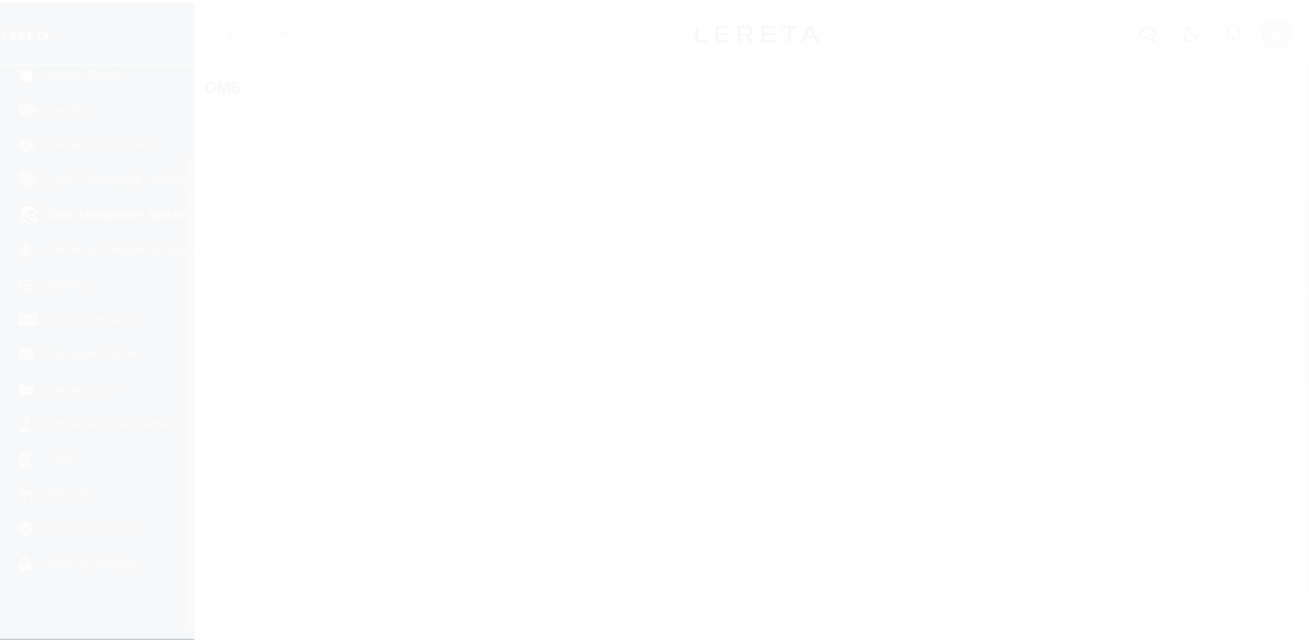
scroll to position [114, 0]
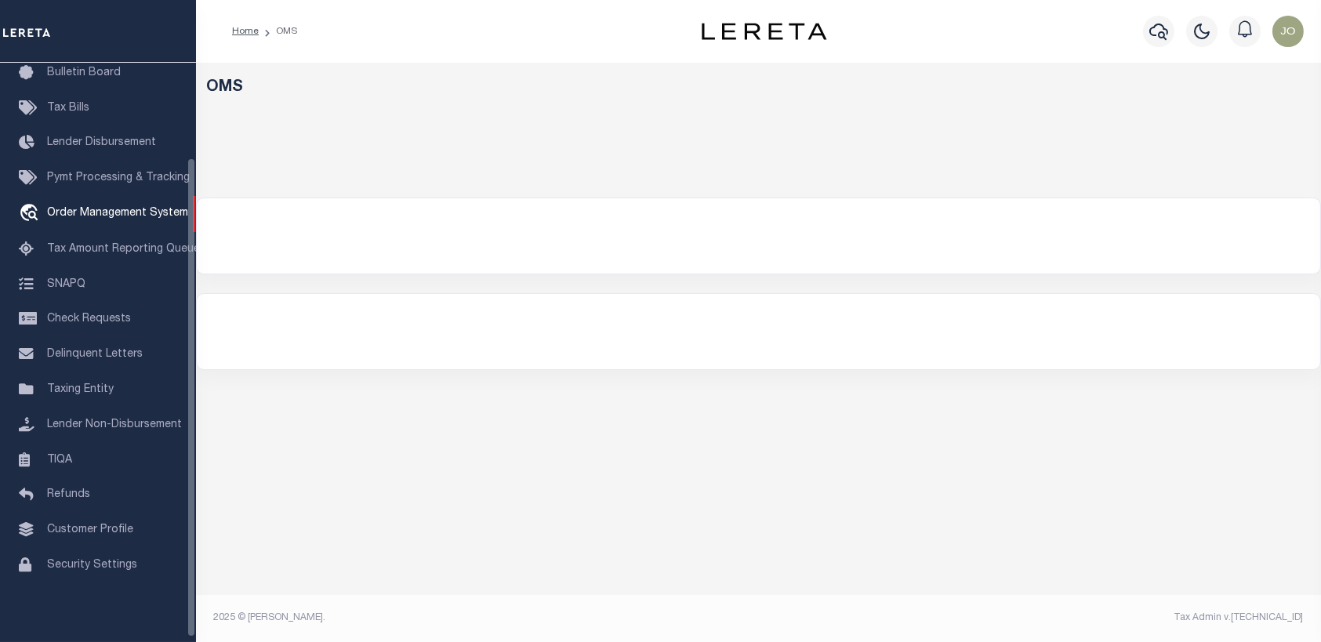
select select "200"
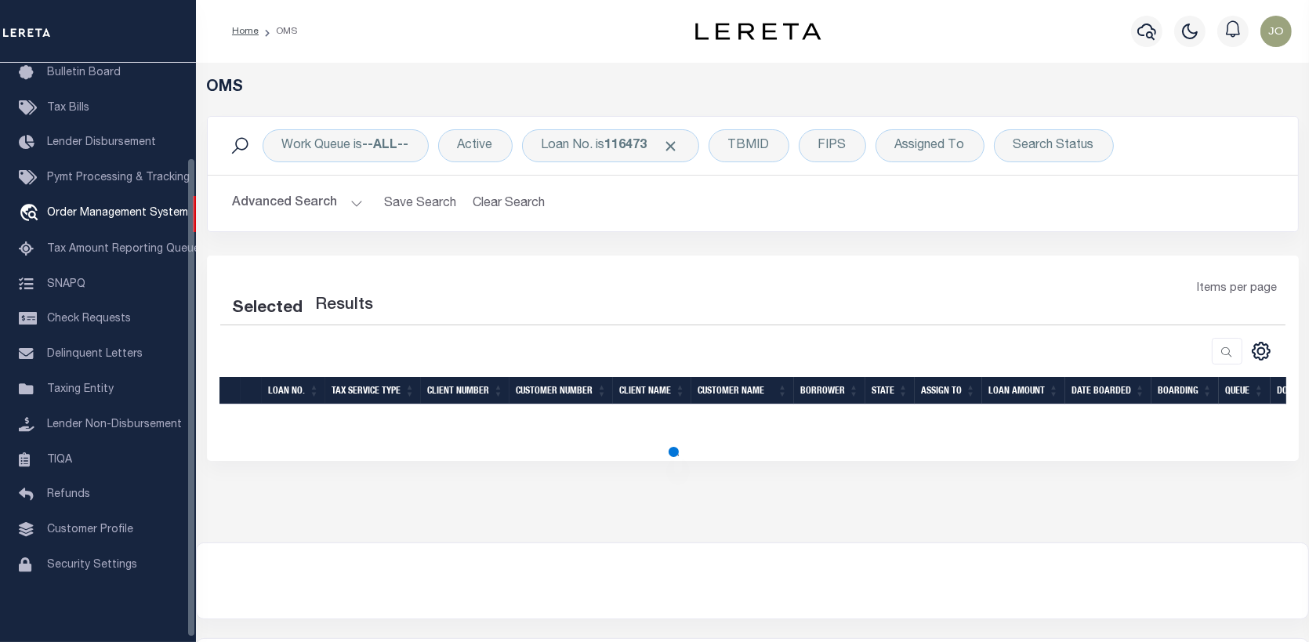
select select "200"
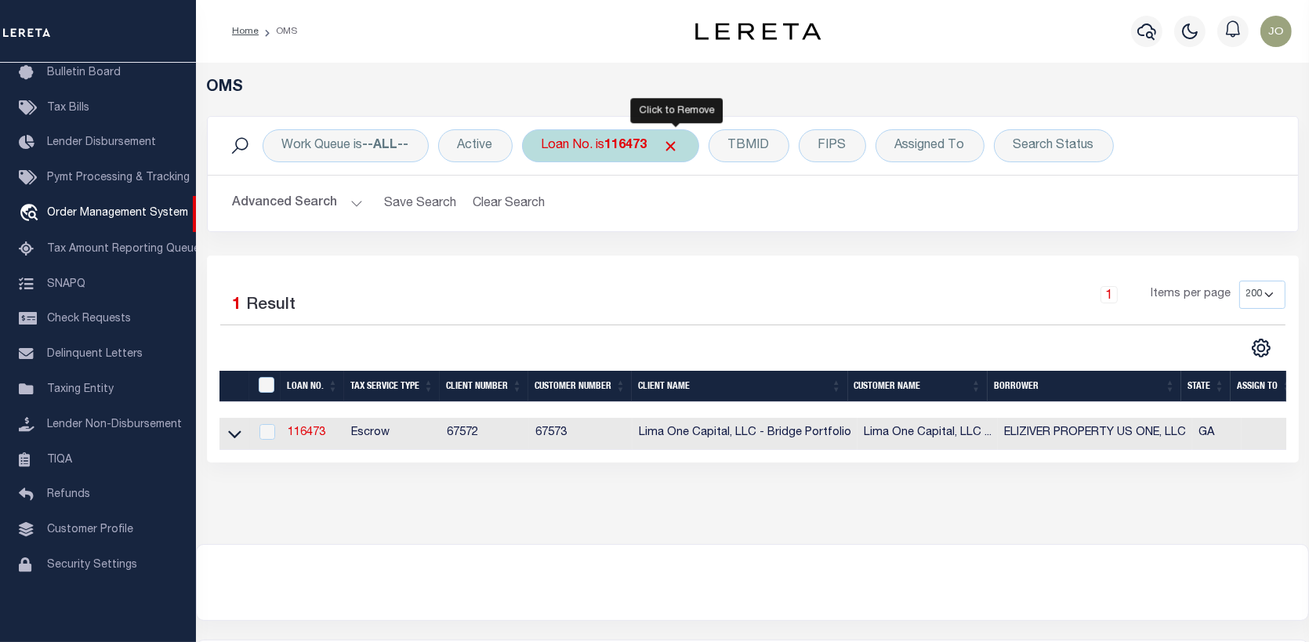
click at [676, 147] on span "Click to Remove" at bounding box center [671, 146] width 16 height 16
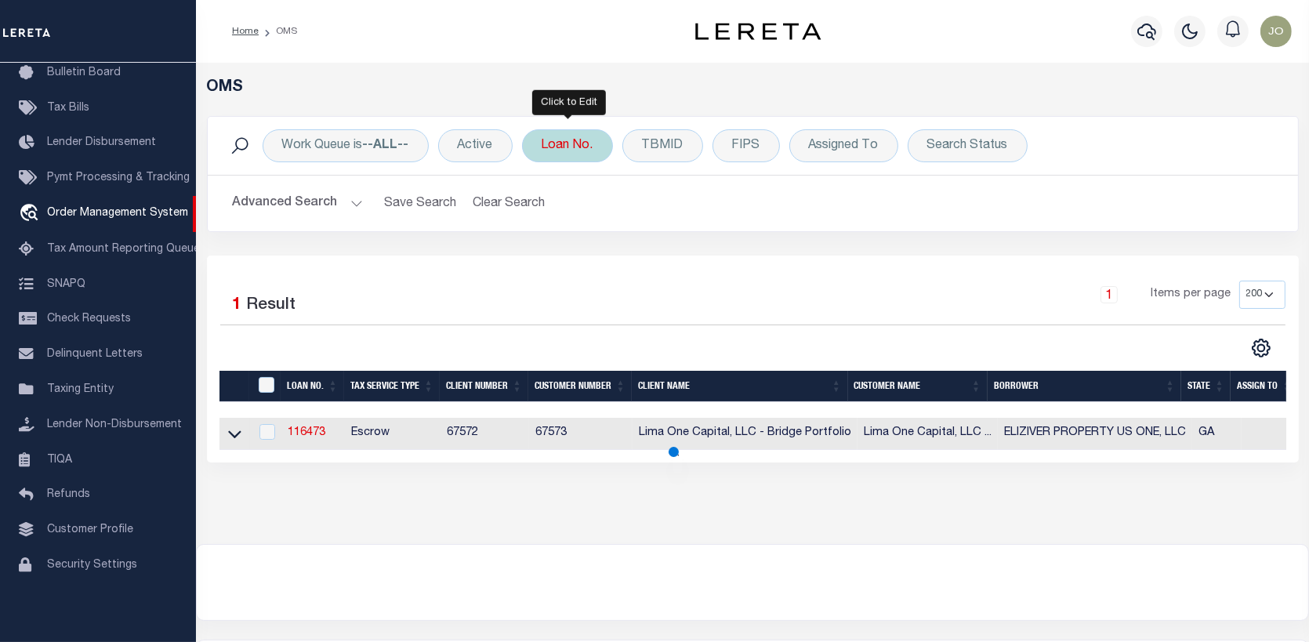
click at [558, 145] on div "Loan No." at bounding box center [567, 145] width 91 height 33
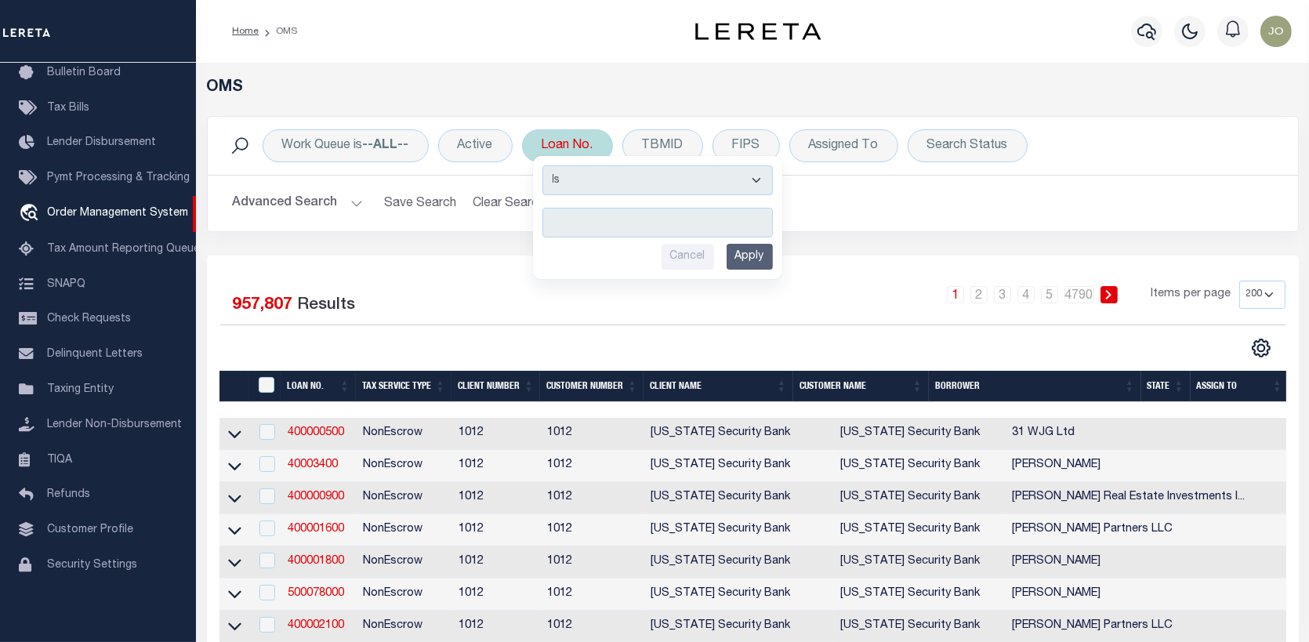
click at [557, 213] on input "text" at bounding box center [658, 223] width 230 height 30
type input "4"
type input "1"
type input "116473"
click at [757, 254] on input "Apply" at bounding box center [750, 257] width 46 height 26
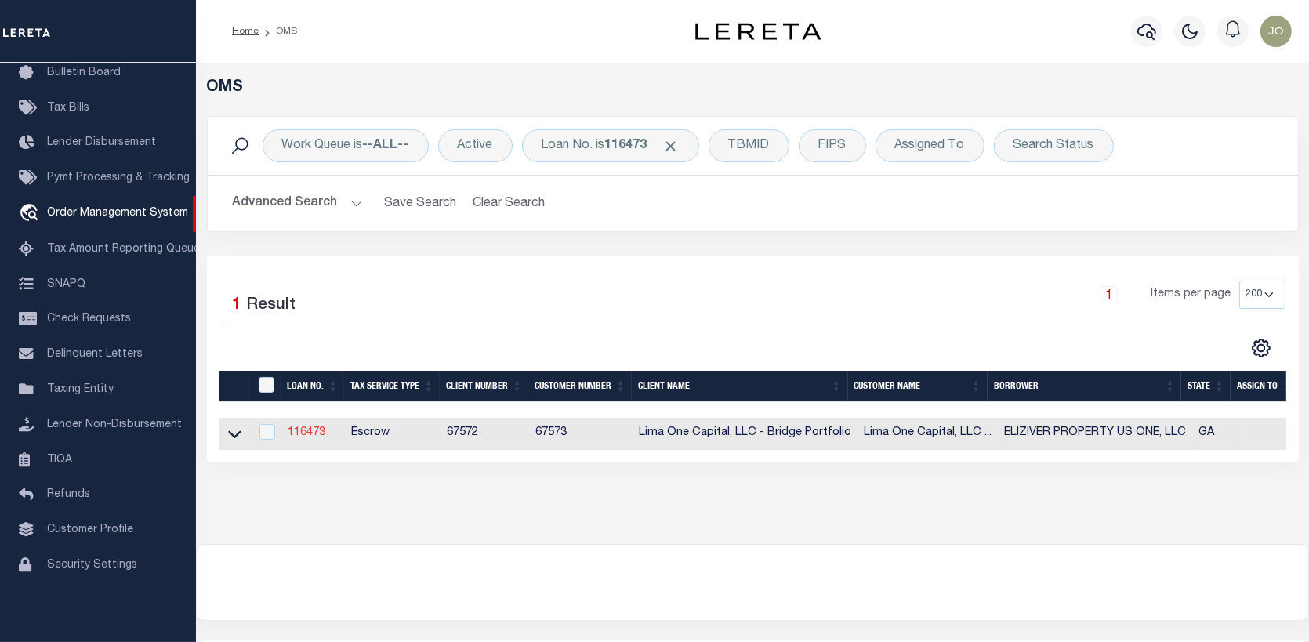
click at [314, 436] on link "116473" at bounding box center [307, 432] width 38 height 11
type input "116473"
type input "ELIZIVER PROPERTY US ONE, LLC"
select select
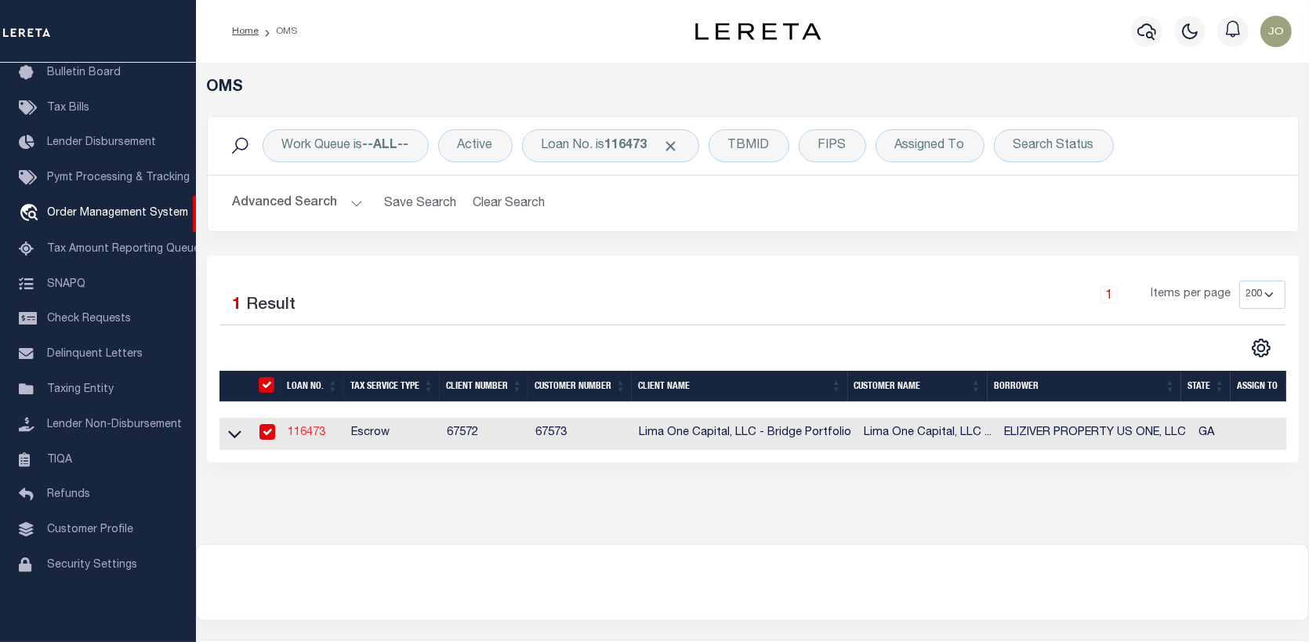
select select
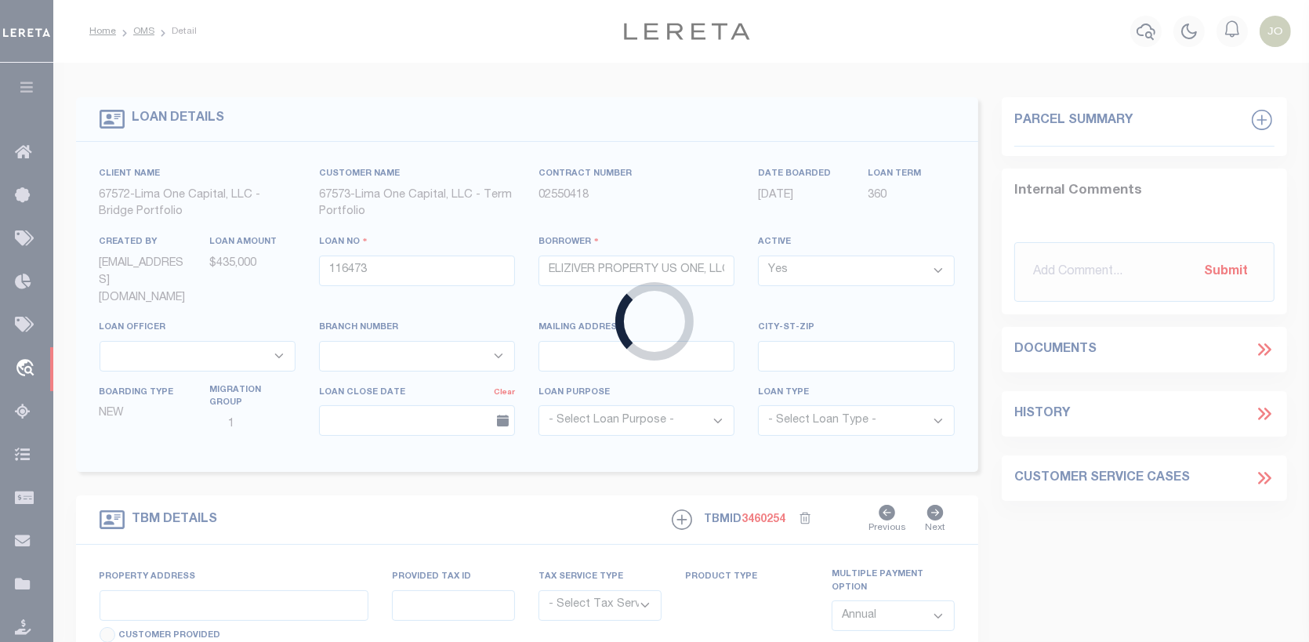
type input "[STREET_ADDRESS][PERSON_NAME]"
radio input "true"
select select "Escrow"
select select
type input "HAMPTON GA 30228"
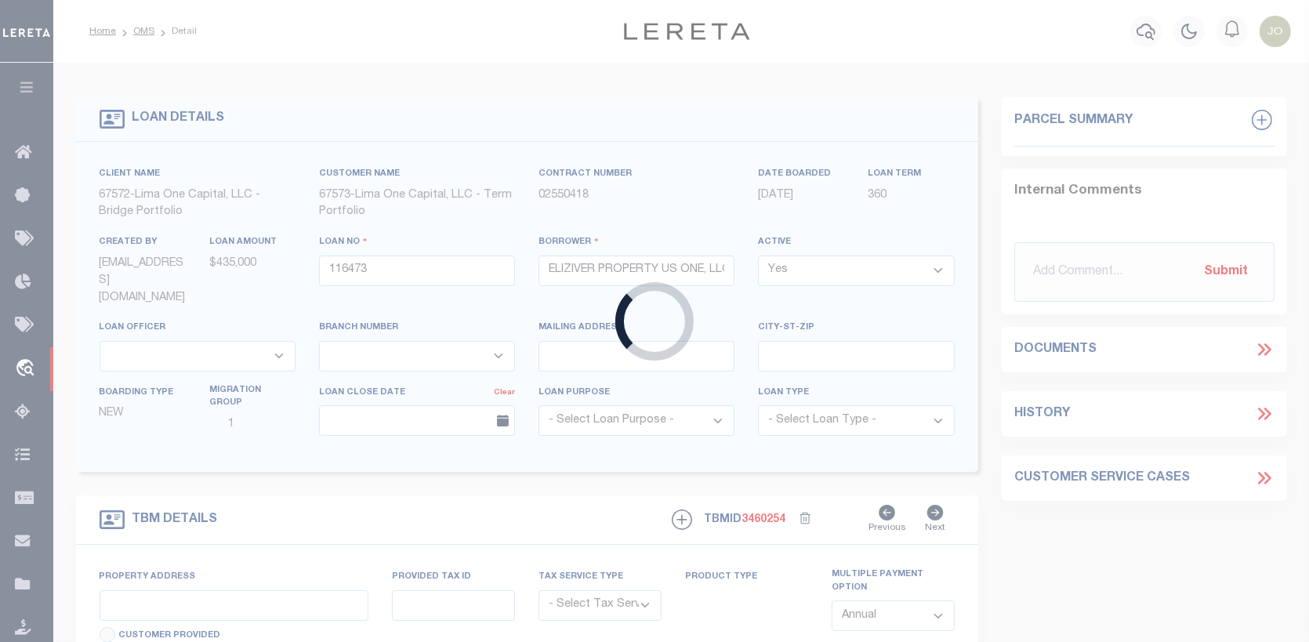
type input "116473-1"
type input "GA"
type textarea "COLLECTOR: ENTITY: PARCEL: 60132"
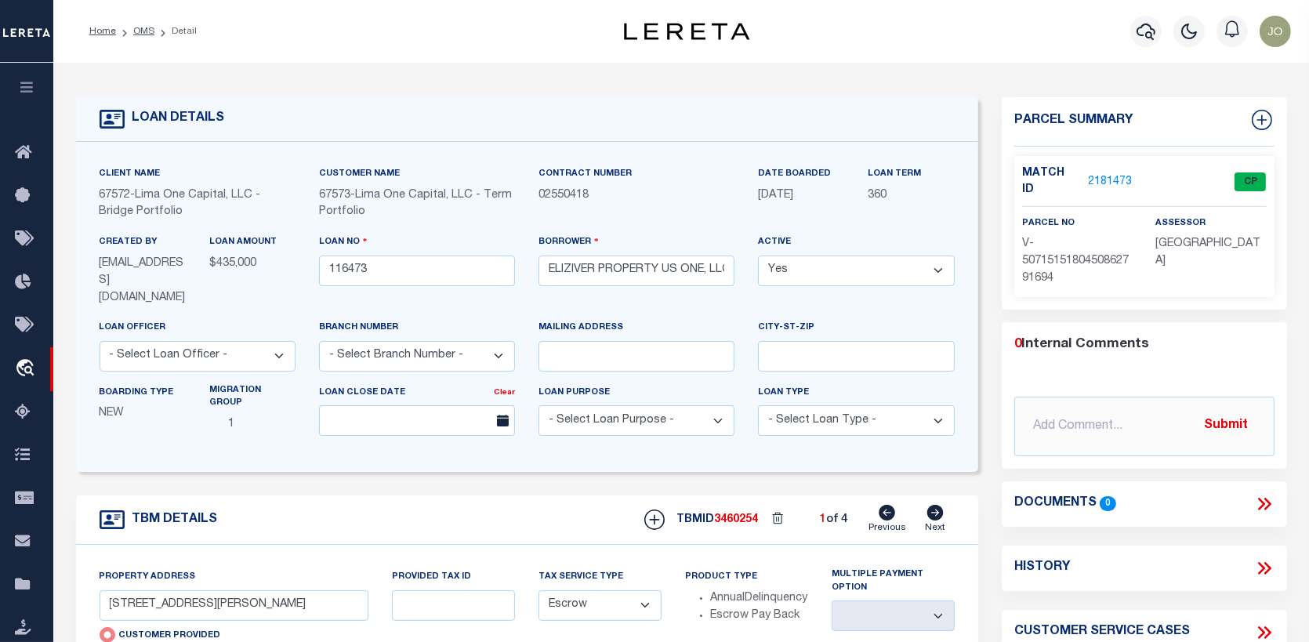
click at [1125, 174] on link "2181473" at bounding box center [1111, 182] width 44 height 16
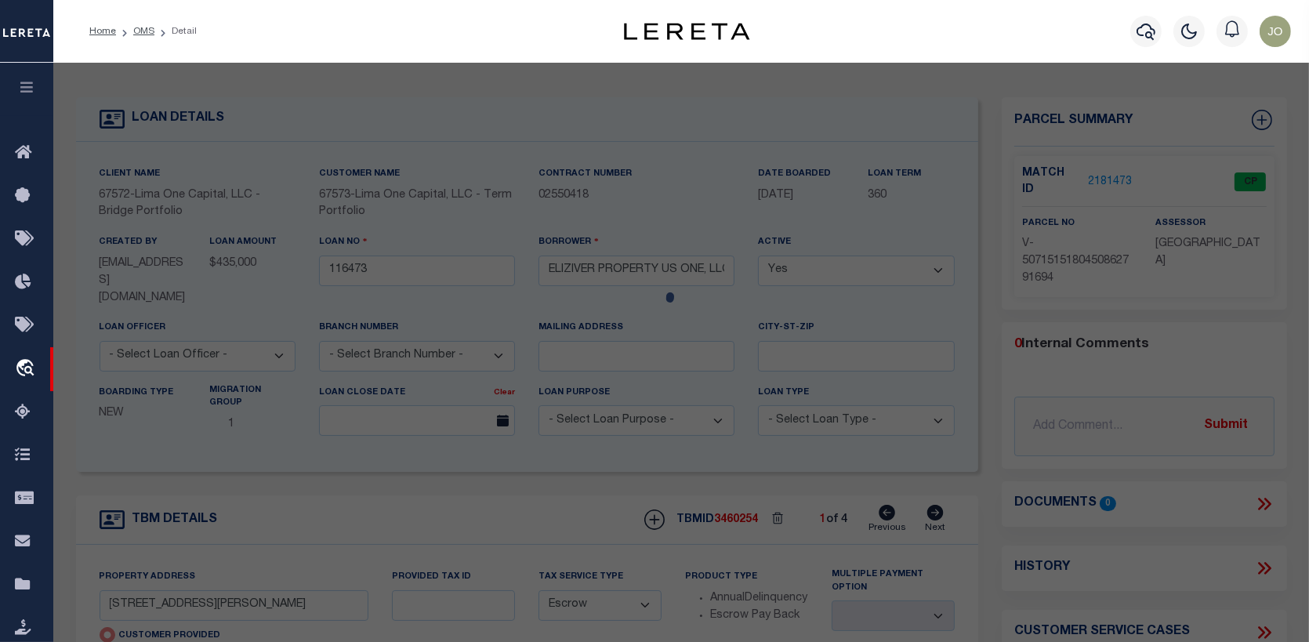
checkbox input "false"
select select "CP"
select select "AGW"
select select
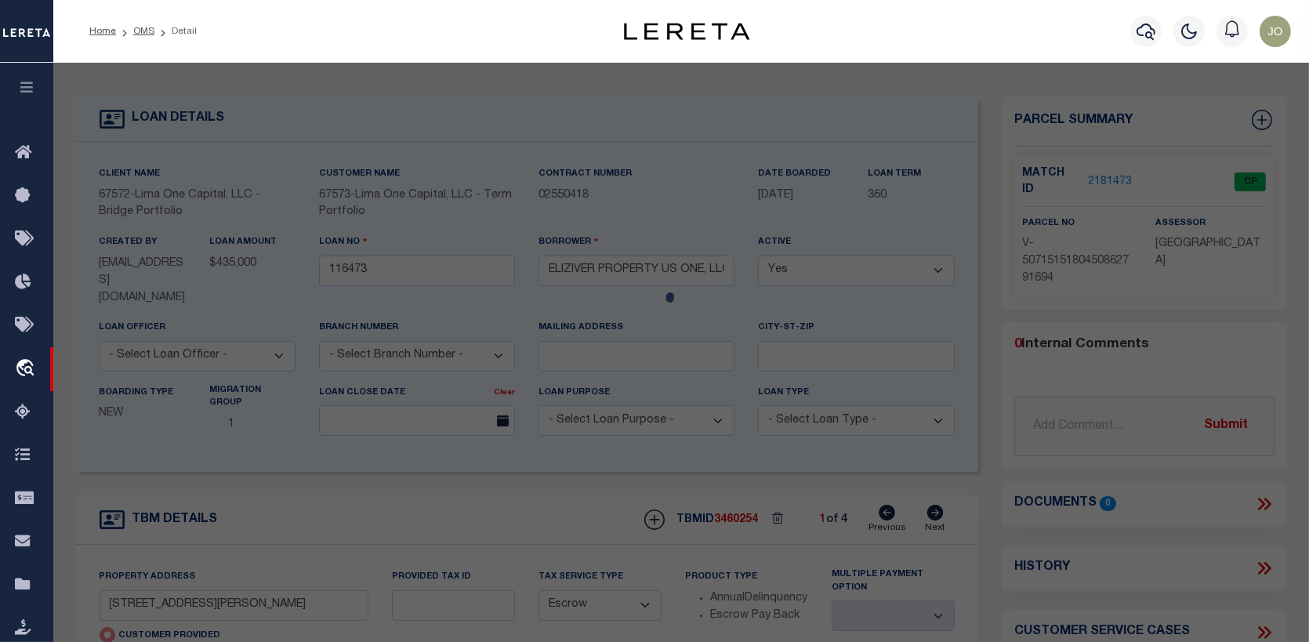
type input "[STREET_ADDRESS][PERSON_NAME]"
checkbox input "false"
type input "HAMPTON GA 30228"
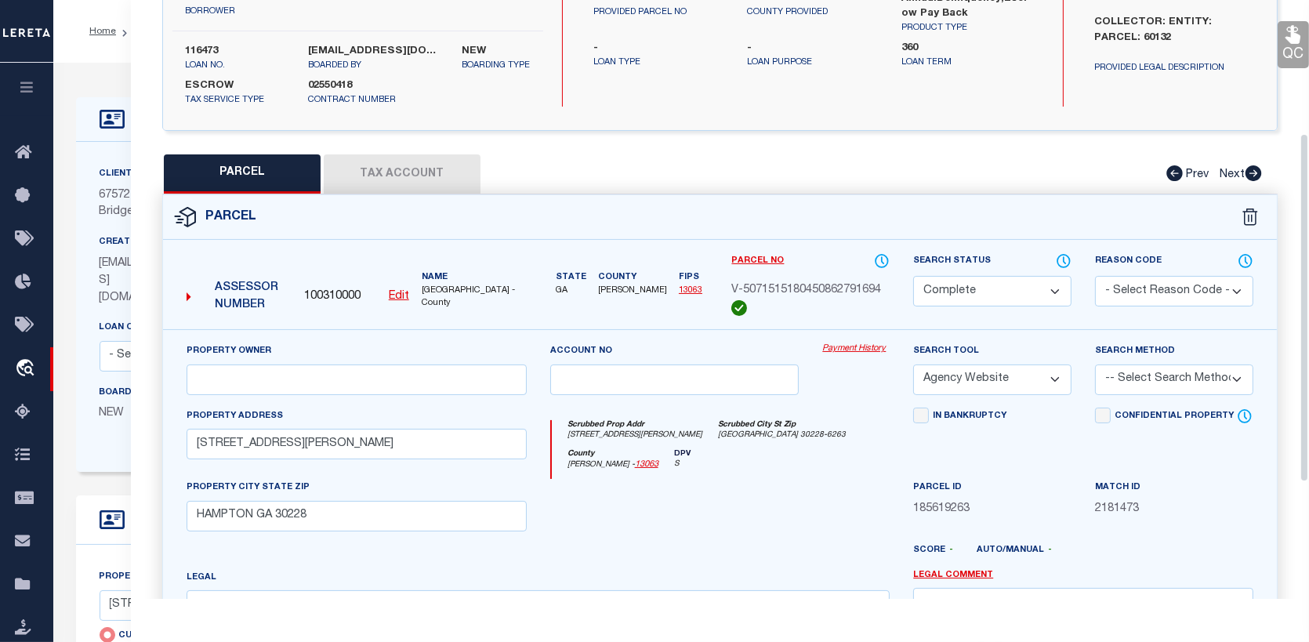
scroll to position [235, 0]
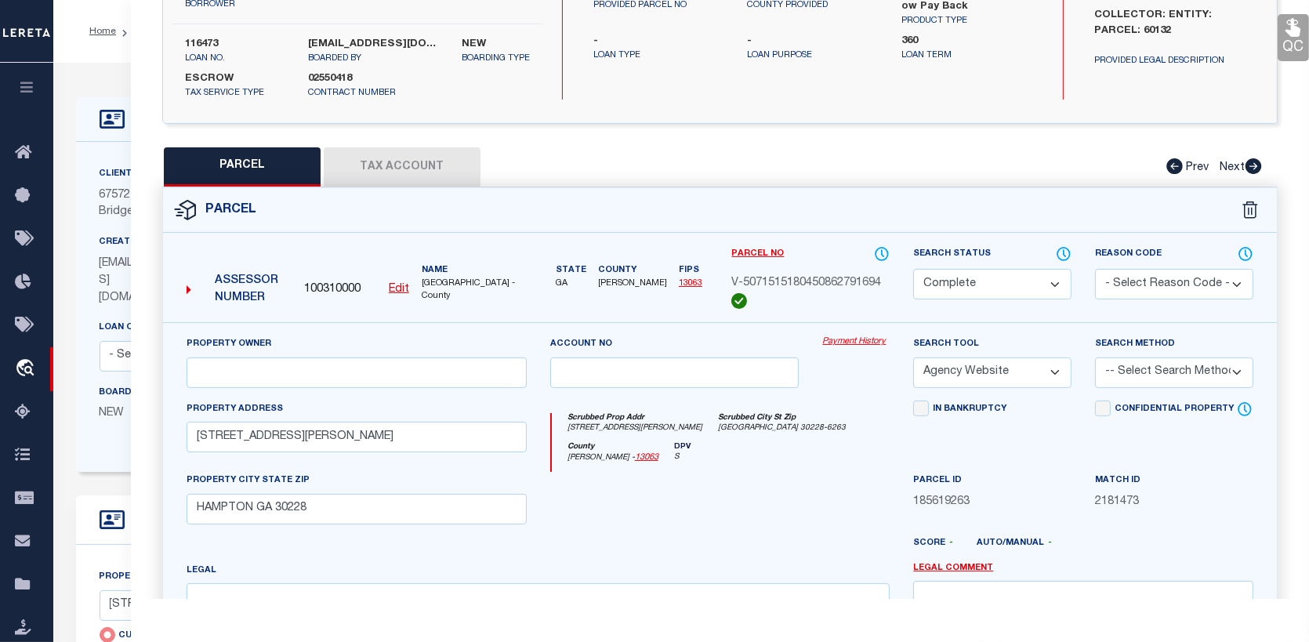
click at [852, 340] on link "Payment History" at bounding box center [855, 342] width 67 height 13
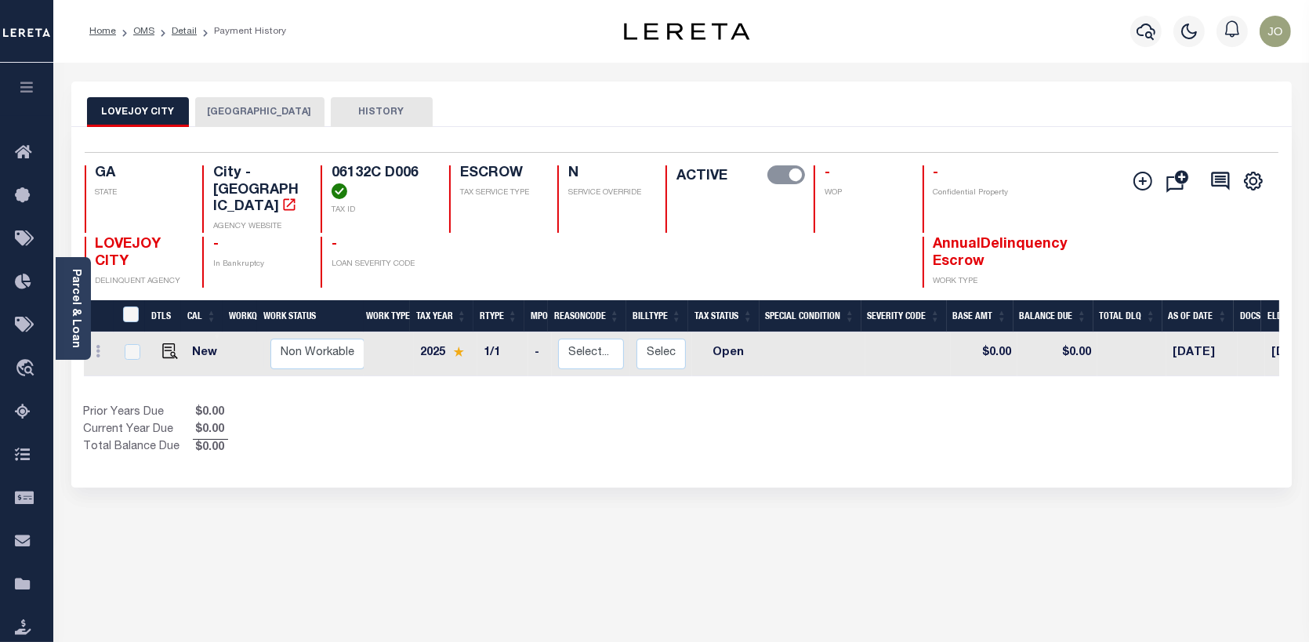
click at [114, 107] on button "LOVEJOY CITY" at bounding box center [138, 112] width 102 height 30
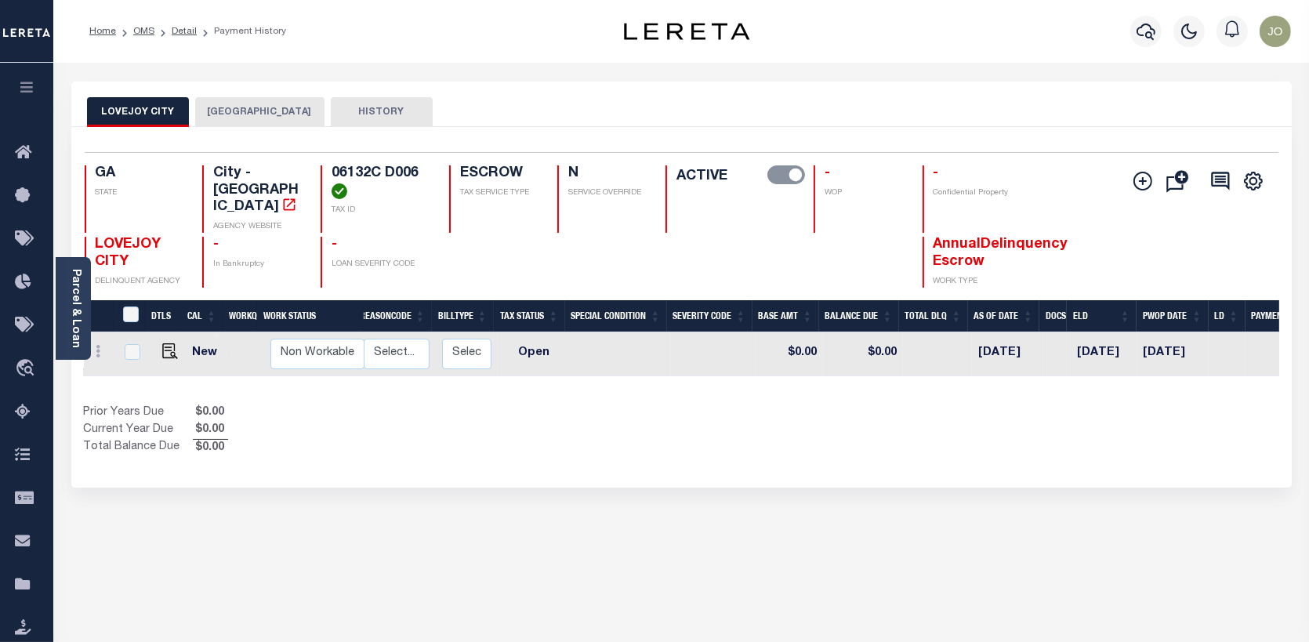
scroll to position [0, 267]
